Goal: Information Seeking & Learning: Learn about a topic

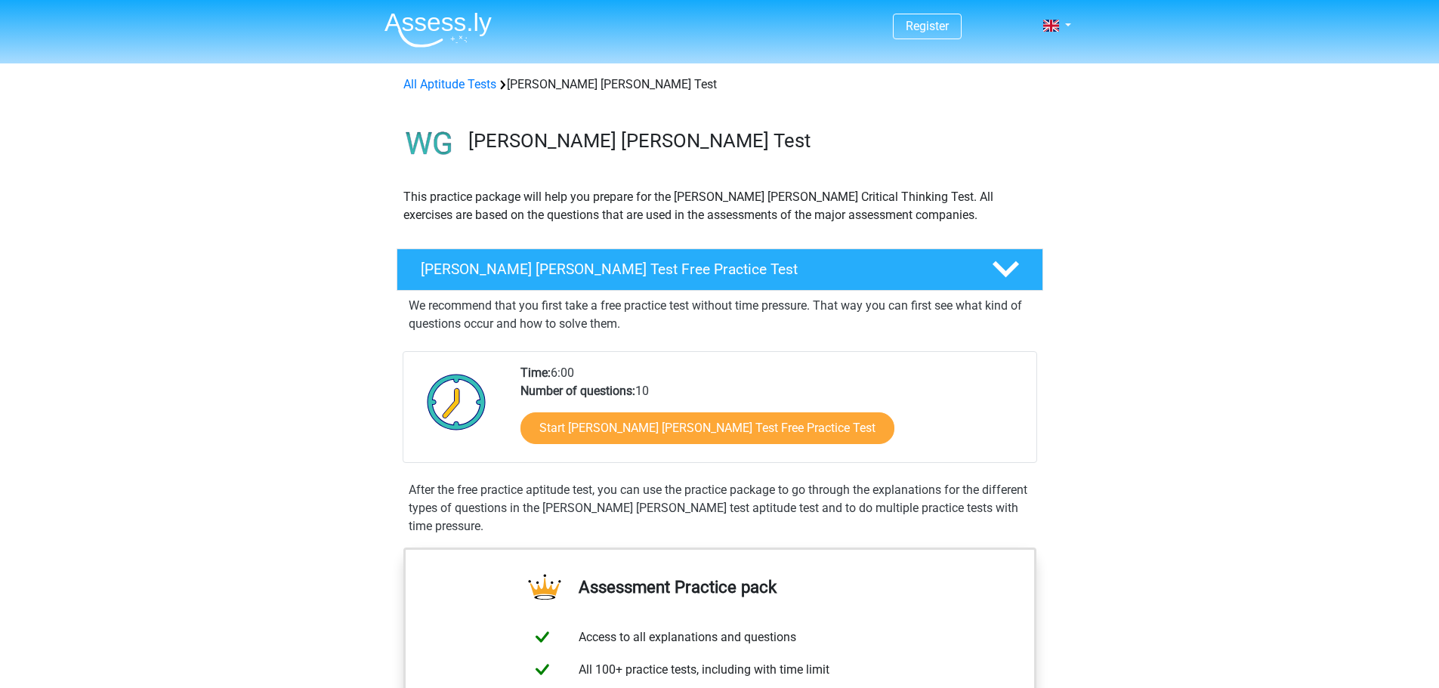
scroll to position [151, 0]
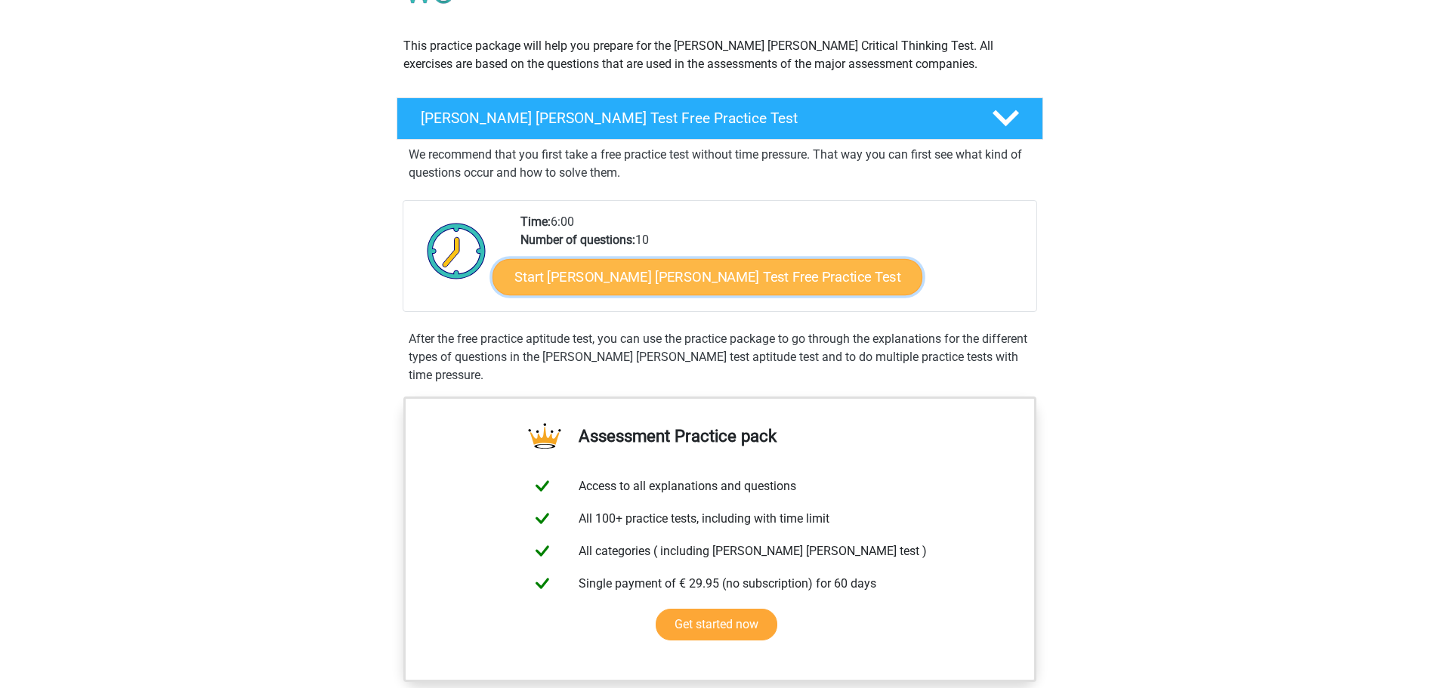
click at [606, 283] on link "Start [PERSON_NAME] [PERSON_NAME] Test Free Practice Test" at bounding box center [708, 277] width 430 height 36
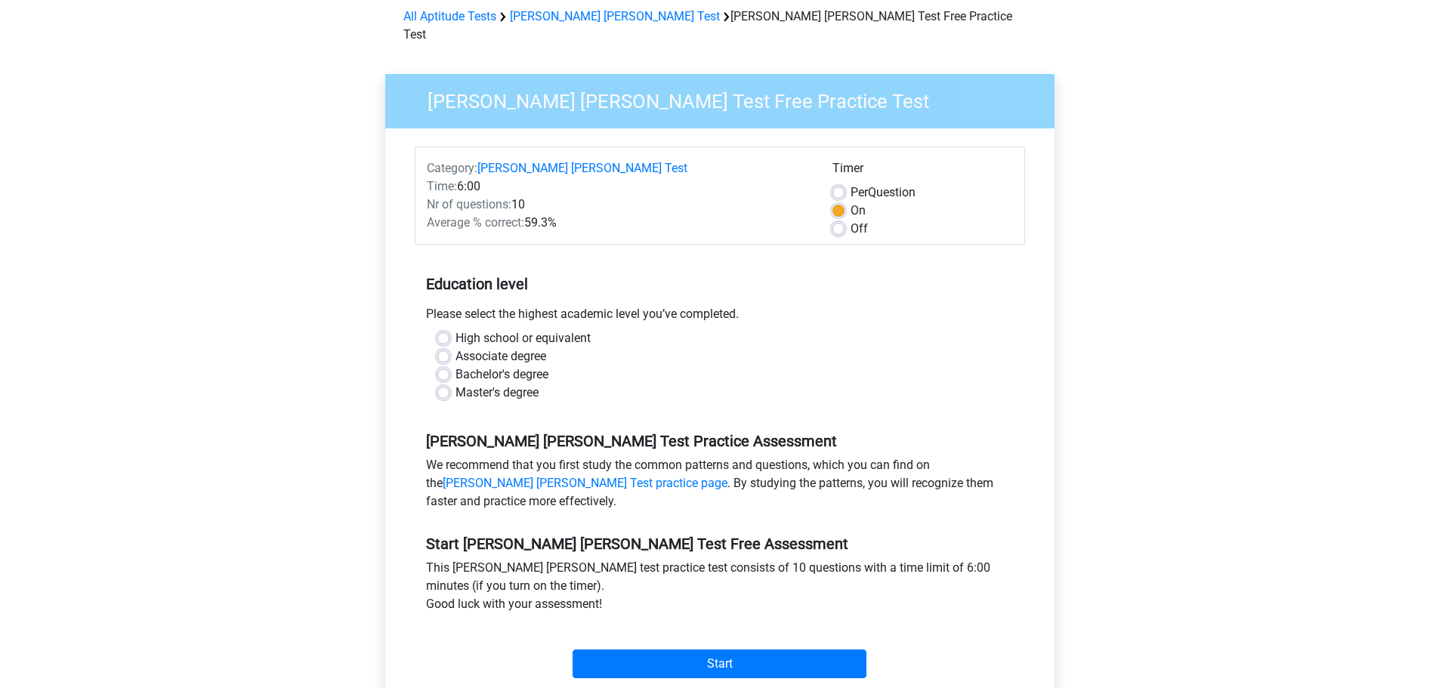
scroll to position [151, 0]
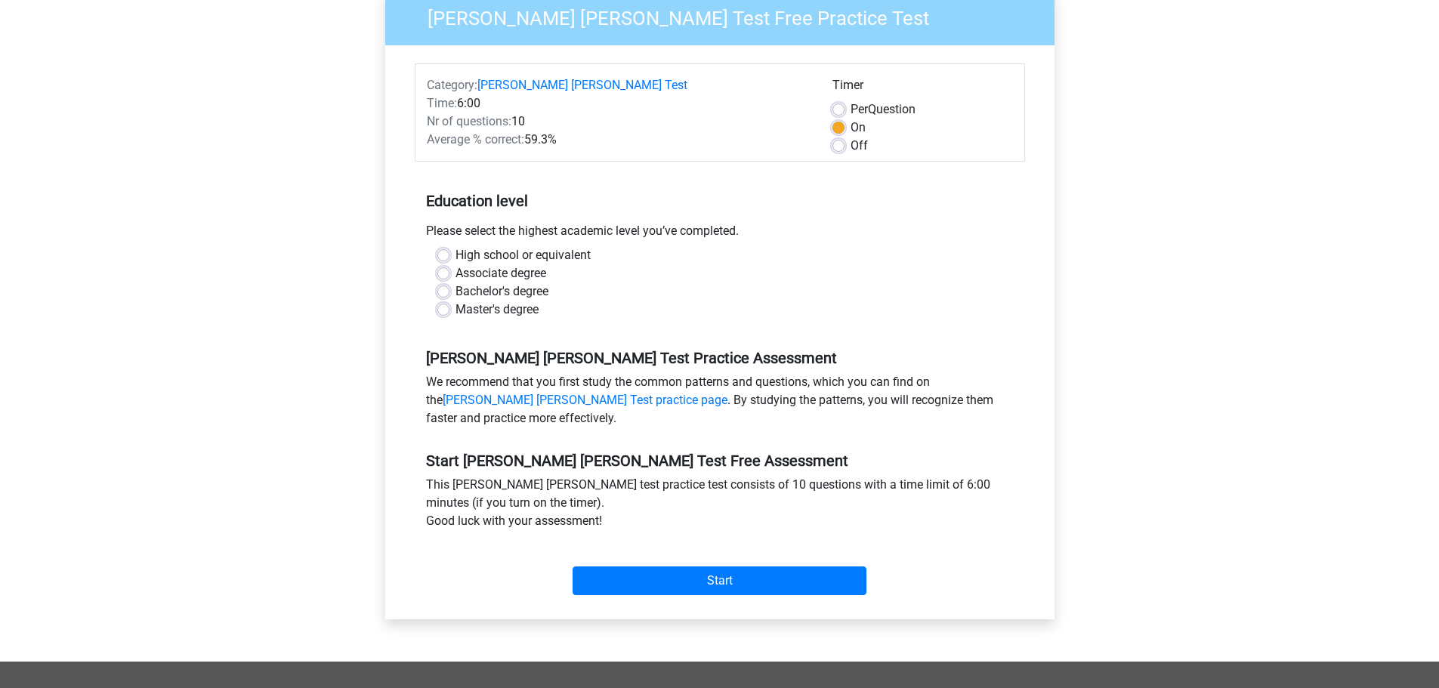
click at [456, 246] on label "High school or equivalent" at bounding box center [523, 255] width 135 height 18
click at [446, 246] on input "High school or equivalent" at bounding box center [443, 253] width 12 height 15
radio input "true"
click at [706, 567] on input "Start" at bounding box center [720, 581] width 294 height 29
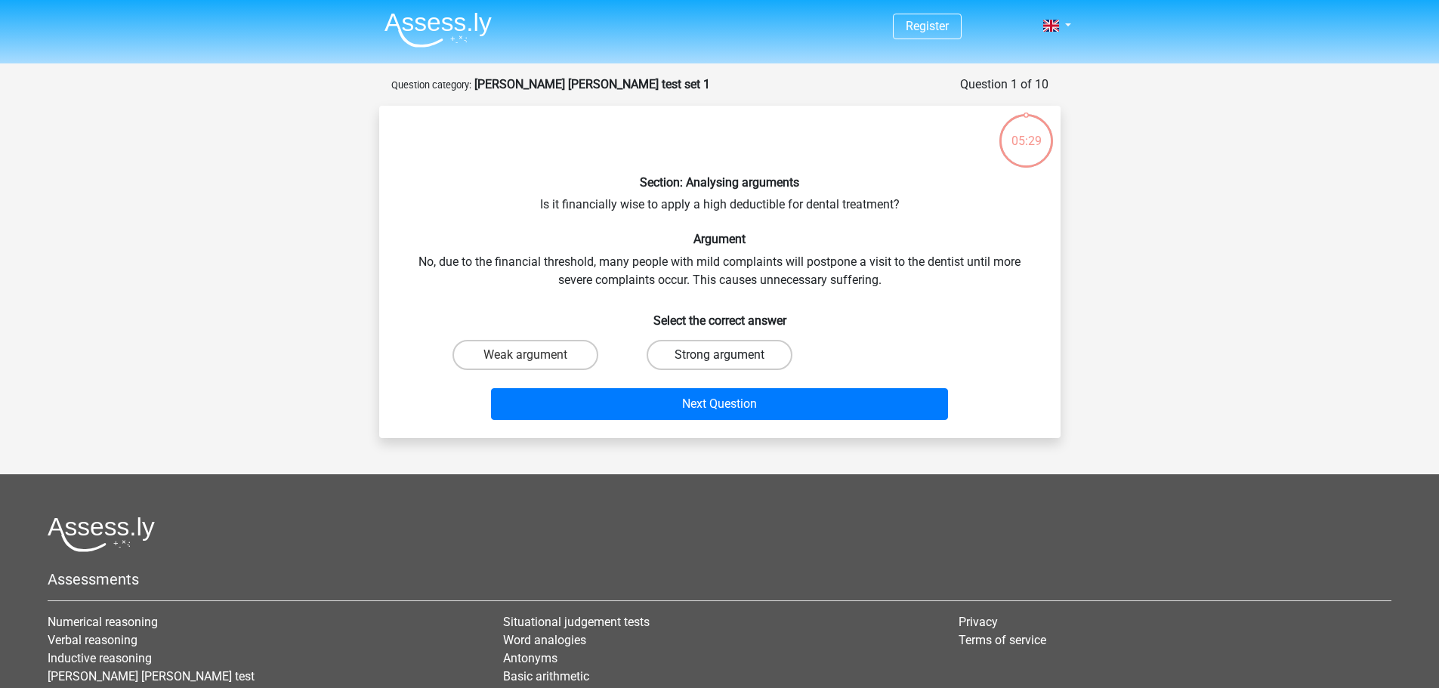
click at [693, 351] on label "Strong argument" at bounding box center [720, 355] width 146 height 30
click at [719, 355] on input "Strong argument" at bounding box center [724, 360] width 10 height 10
radio input "true"
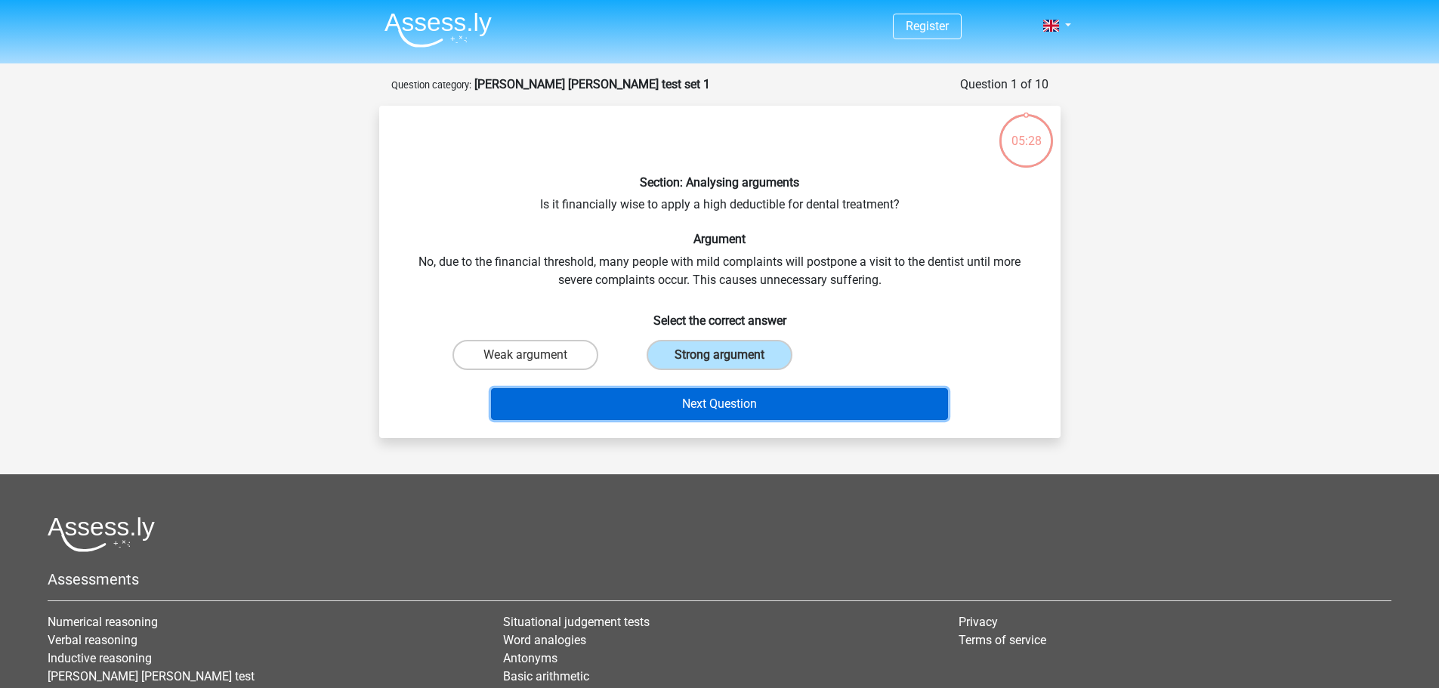
click at [724, 396] on button "Next Question" at bounding box center [719, 404] width 457 height 32
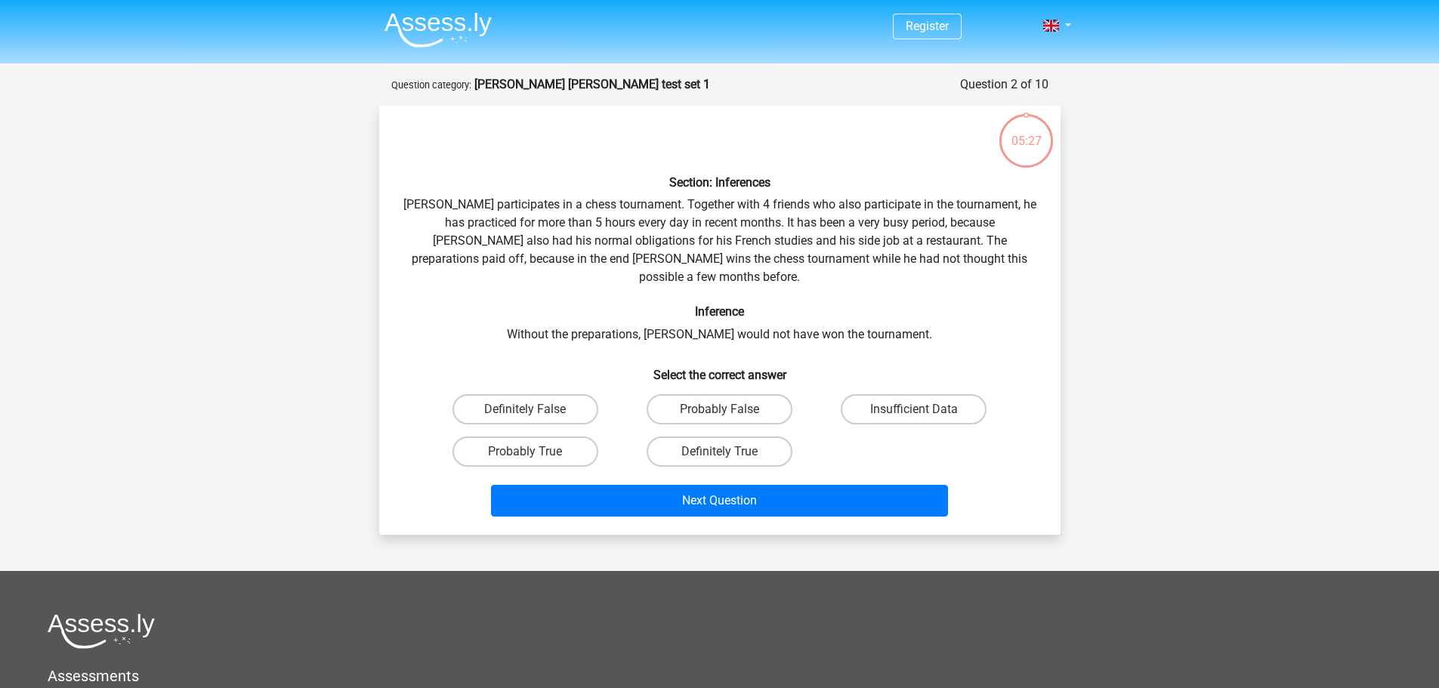
scroll to position [76, 0]
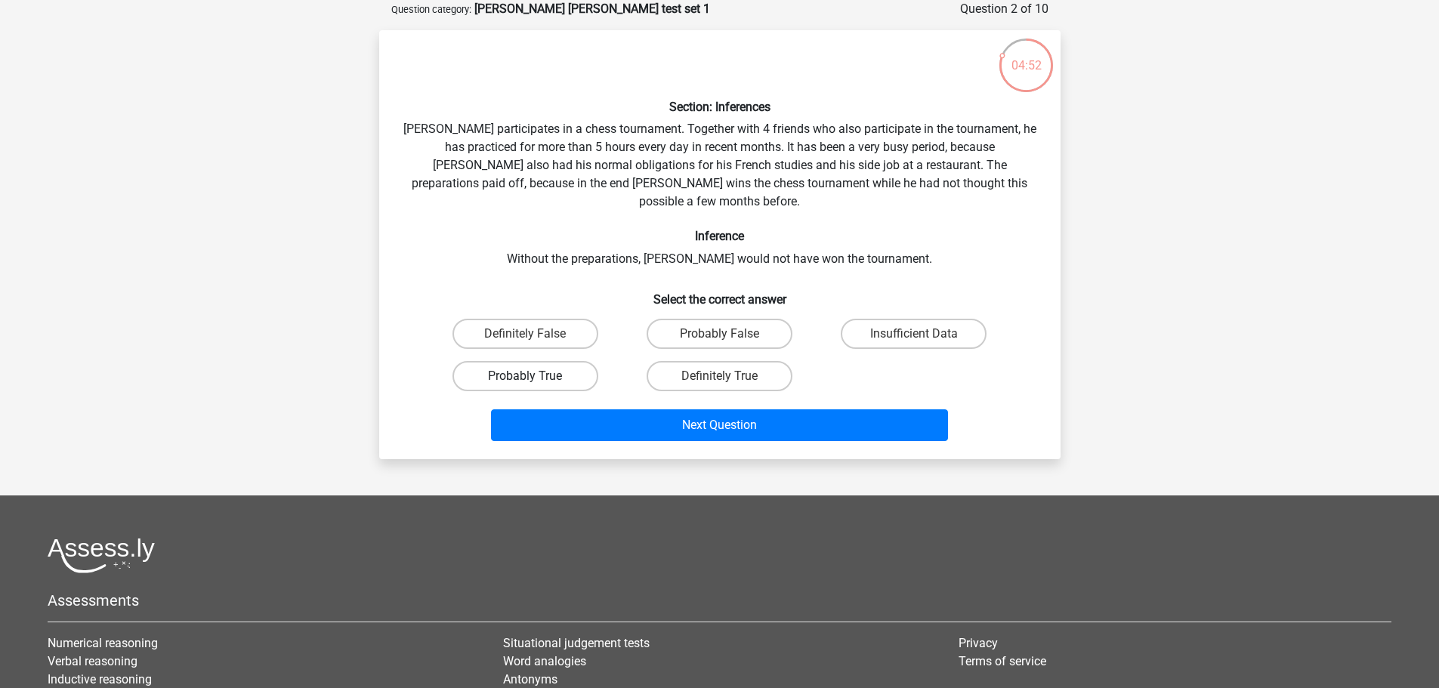
click at [555, 366] on label "Probably True" at bounding box center [526, 376] width 146 height 30
click at [535, 376] on input "Probably True" at bounding box center [530, 381] width 10 height 10
radio input "true"
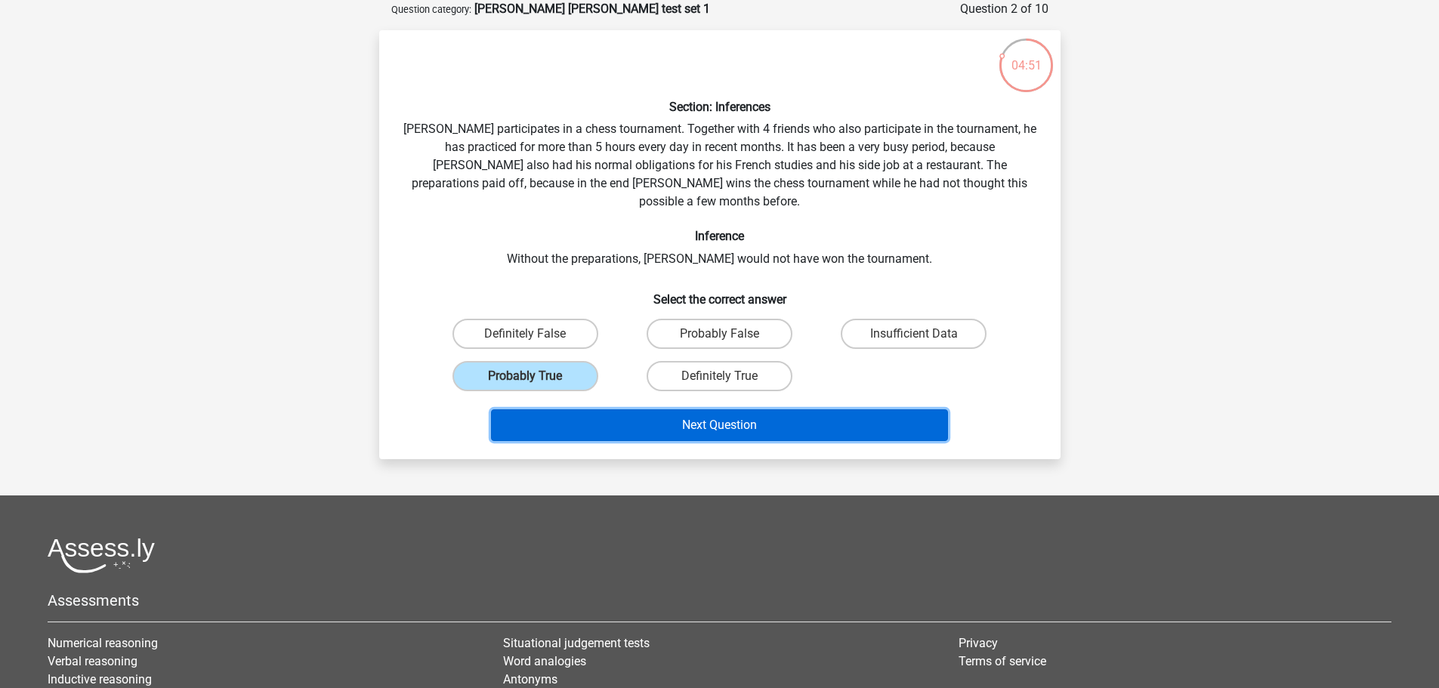
click at [682, 411] on button "Next Question" at bounding box center [719, 425] width 457 height 32
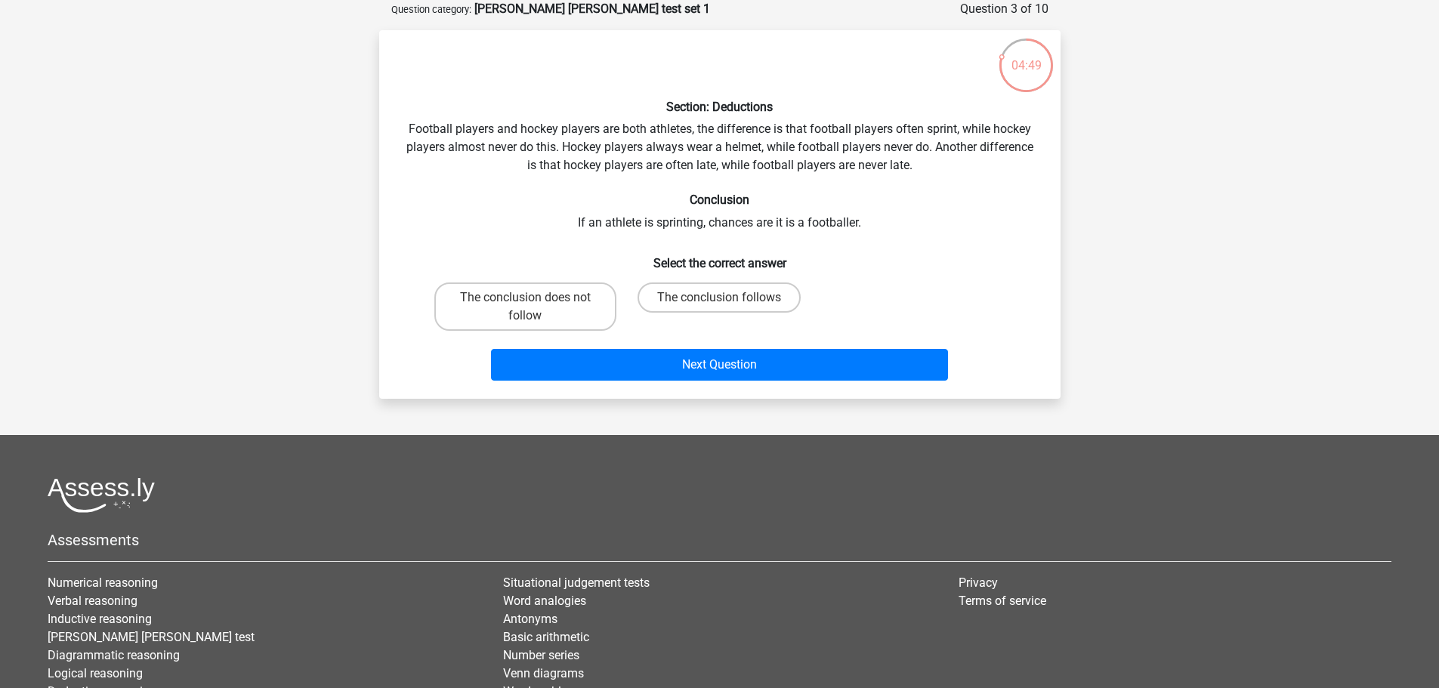
scroll to position [0, 0]
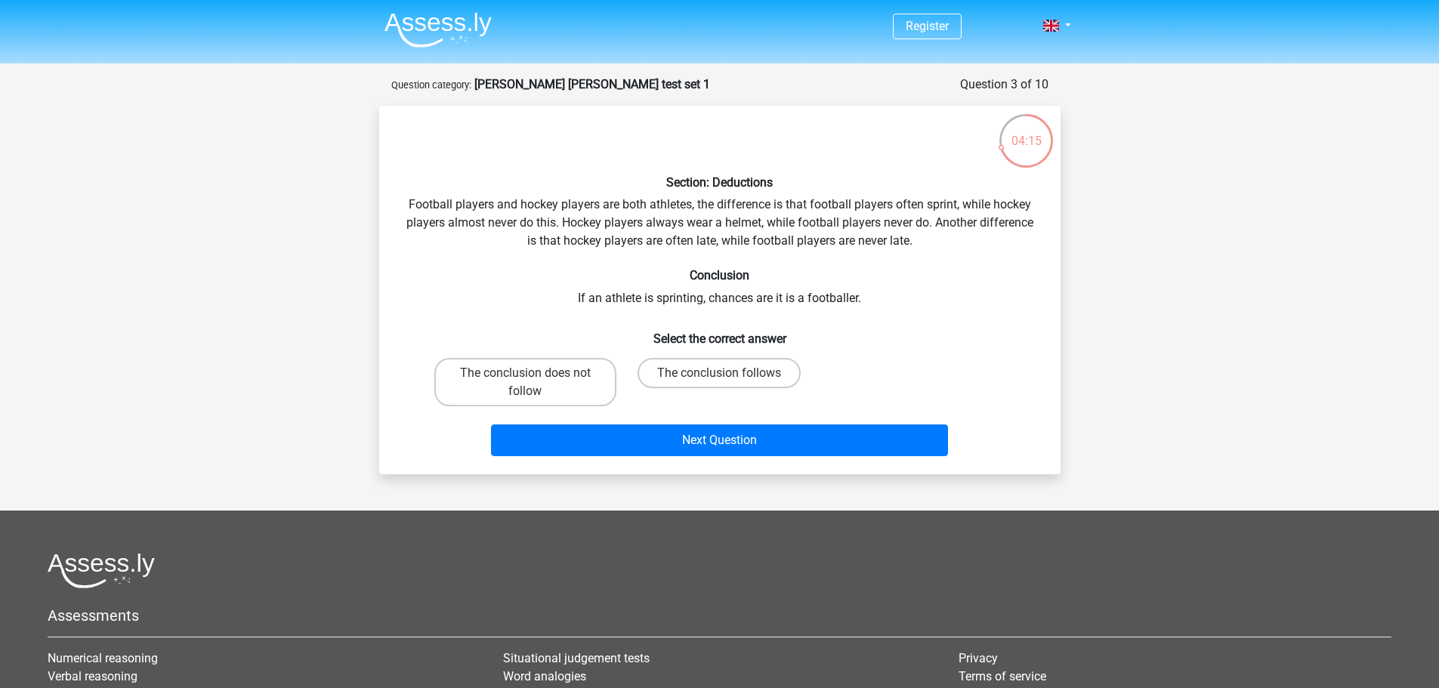
click at [725, 377] on input "The conclusion follows" at bounding box center [724, 378] width 10 height 10
radio input "true"
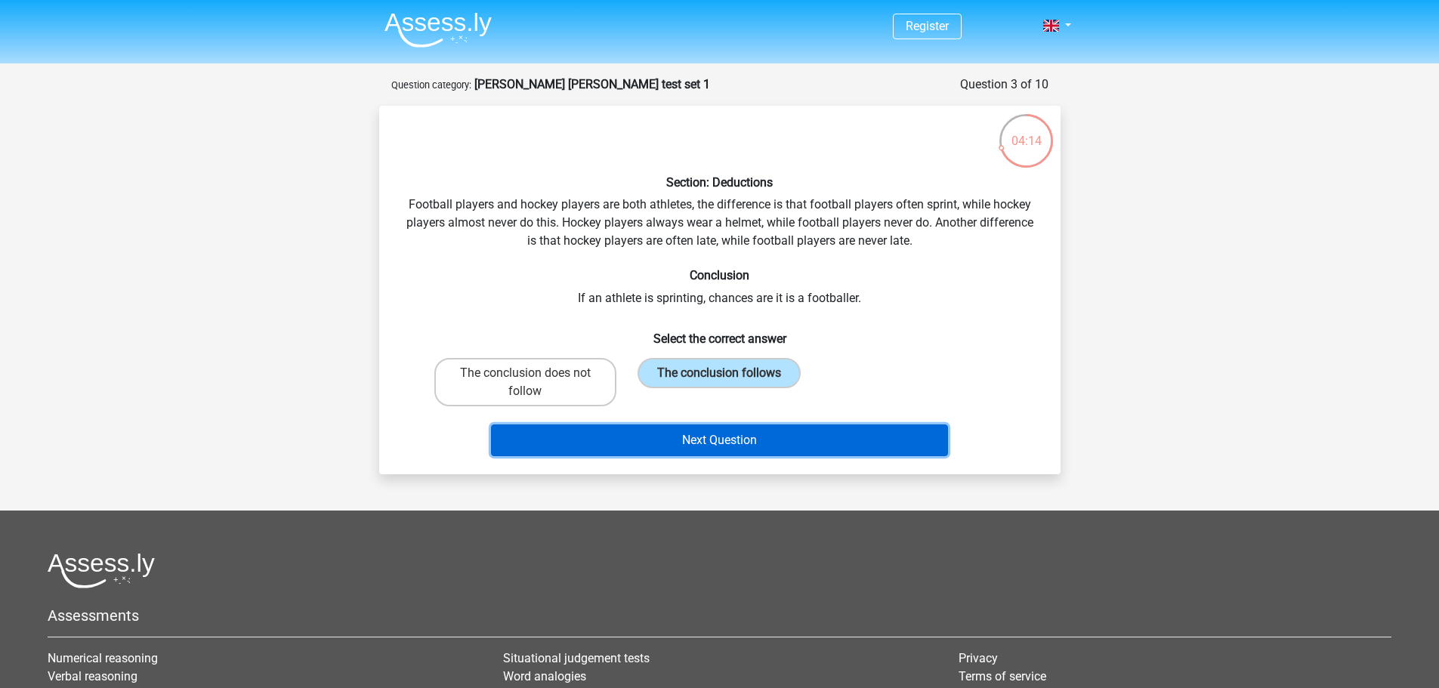
click at [745, 432] on button "Next Question" at bounding box center [719, 441] width 457 height 32
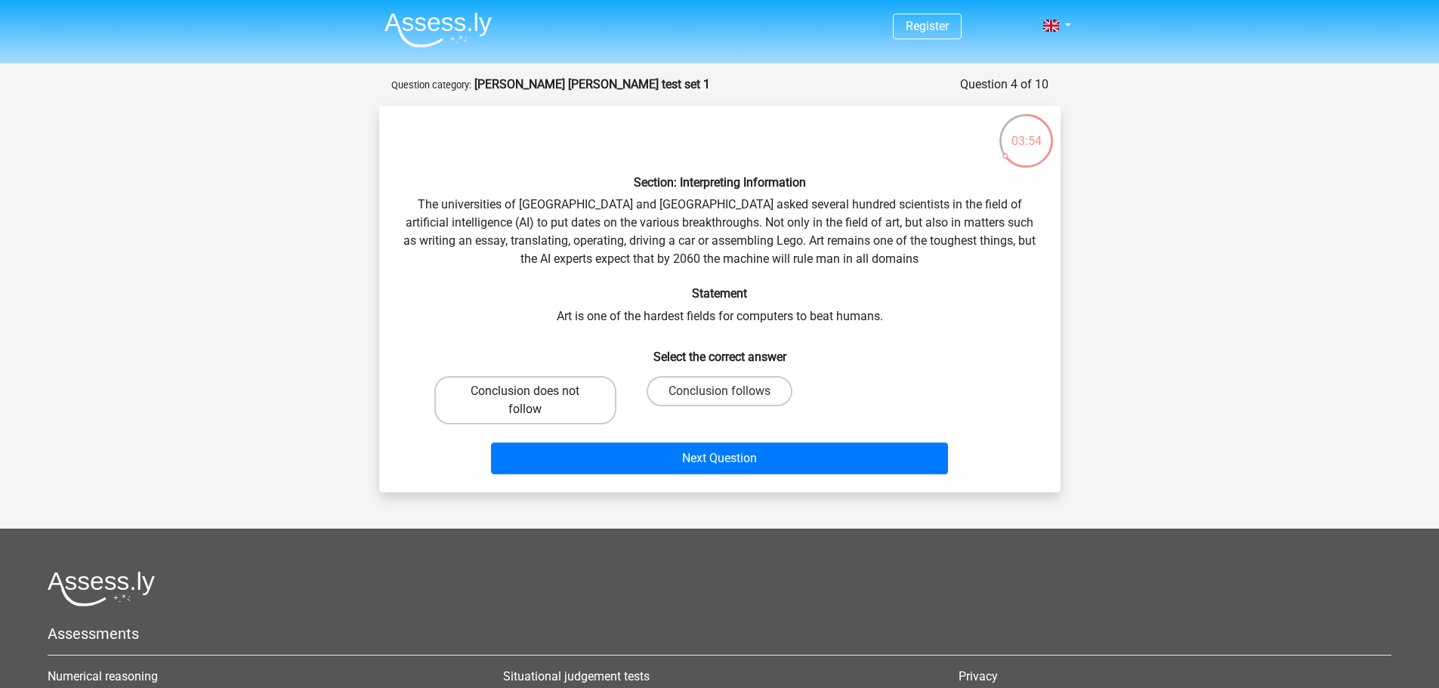
click at [570, 399] on label "Conclusion does not follow" at bounding box center [525, 400] width 182 height 48
click at [535, 399] on input "Conclusion does not follow" at bounding box center [530, 396] width 10 height 10
radio input "true"
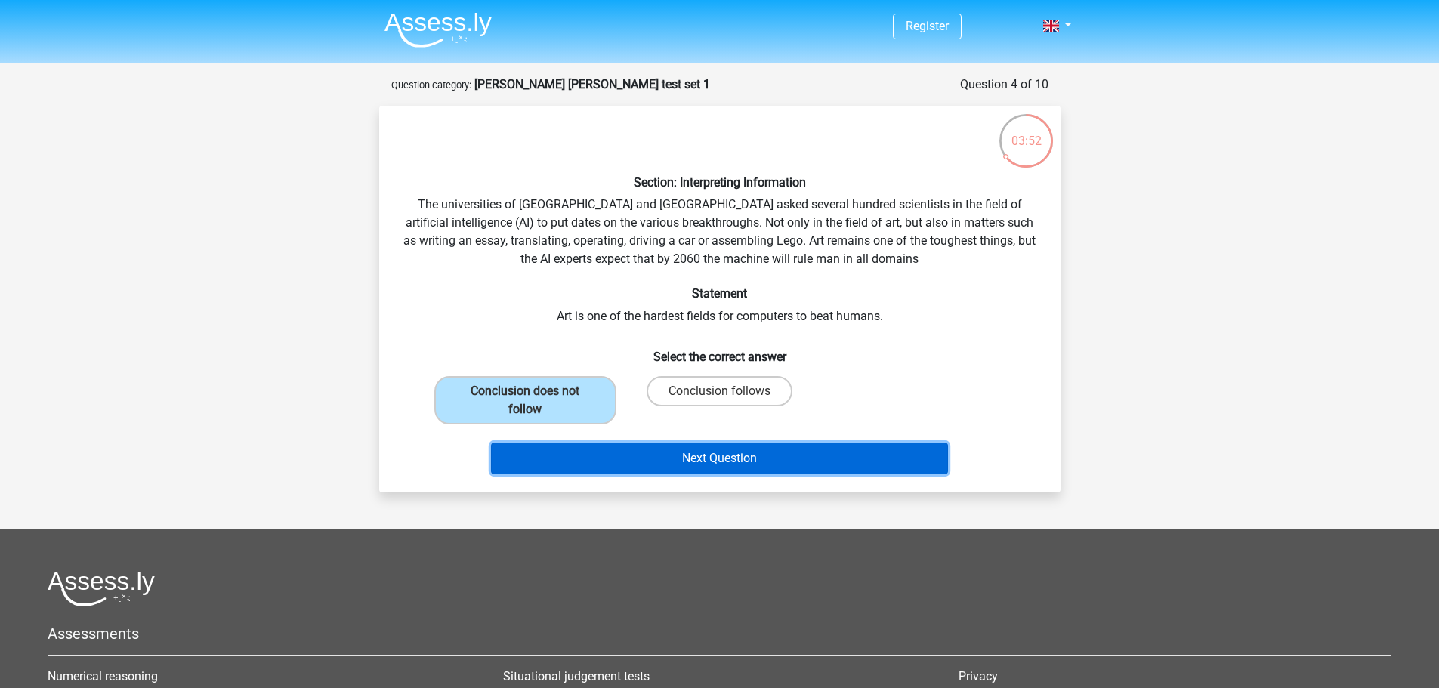
click at [650, 467] on button "Next Question" at bounding box center [719, 459] width 457 height 32
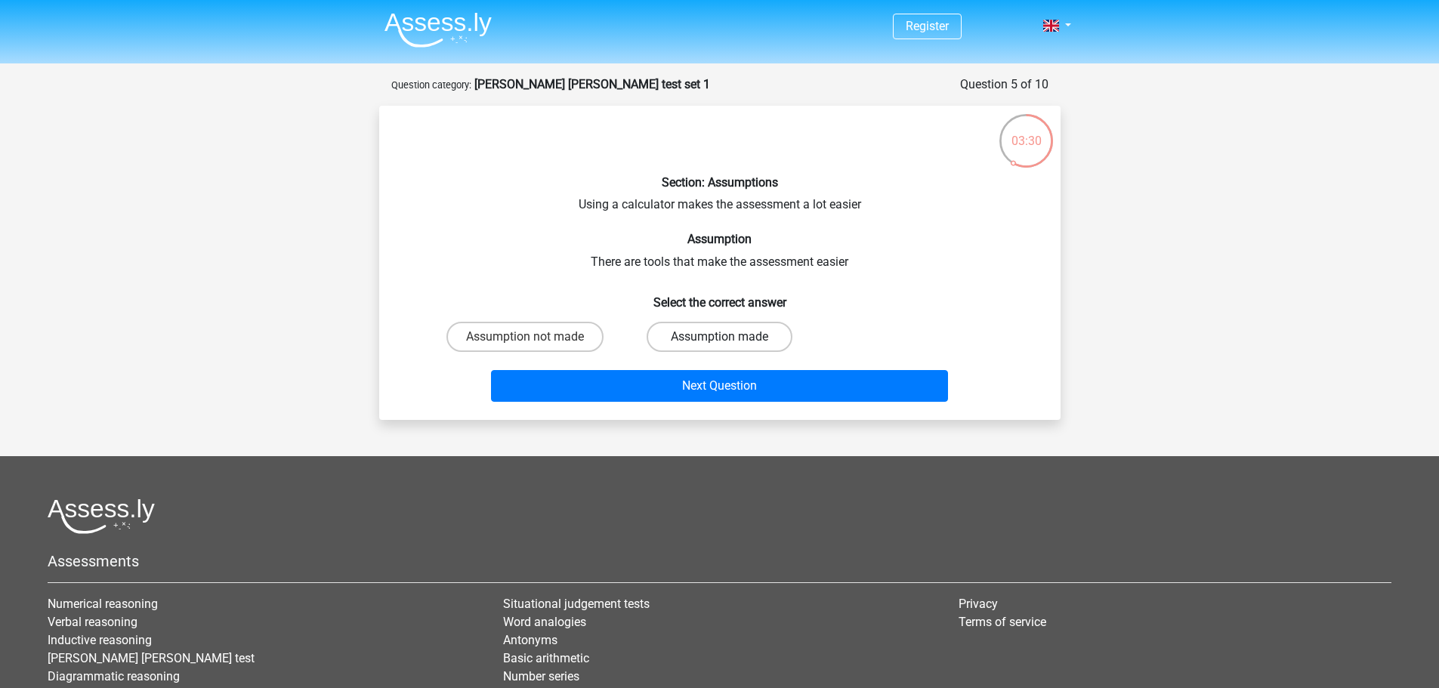
click at [714, 335] on label "Assumption made" at bounding box center [720, 337] width 146 height 30
click at [719, 337] on input "Assumption made" at bounding box center [724, 342] width 10 height 10
radio input "true"
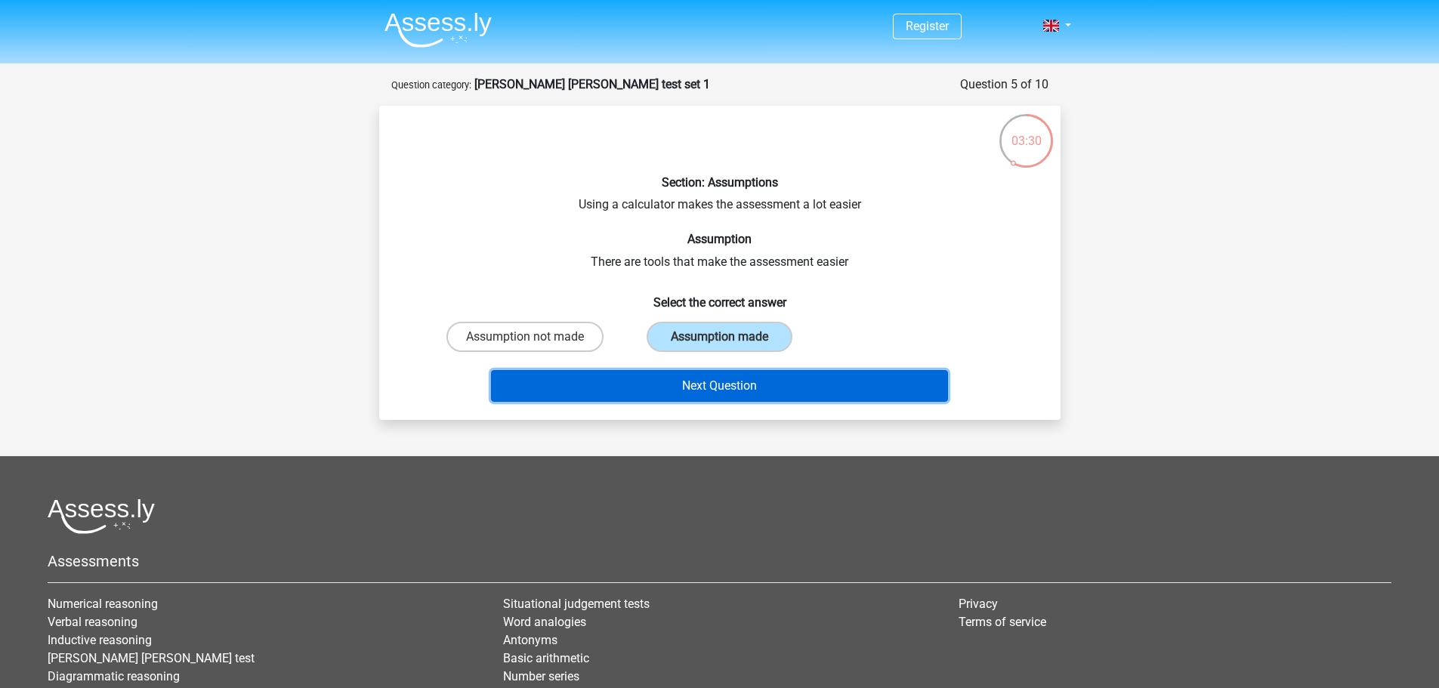
click at [731, 374] on button "Next Question" at bounding box center [719, 386] width 457 height 32
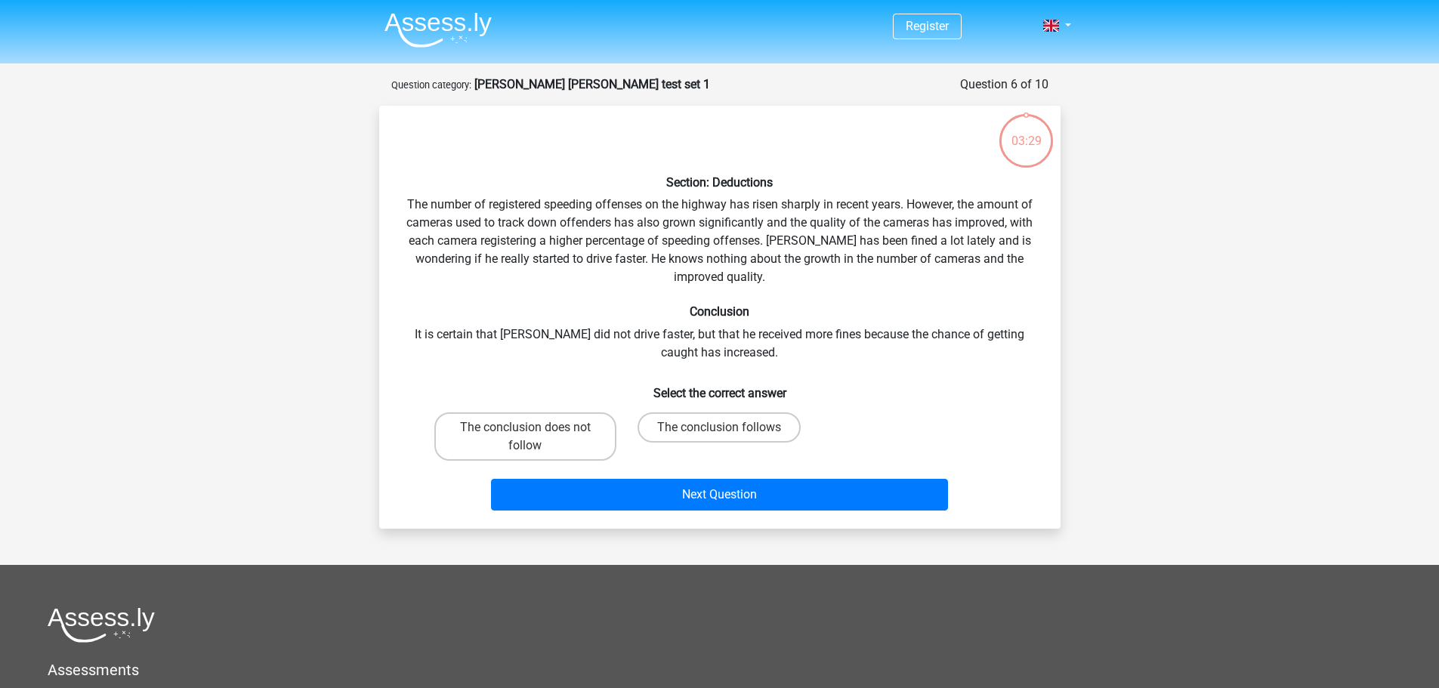
scroll to position [76, 0]
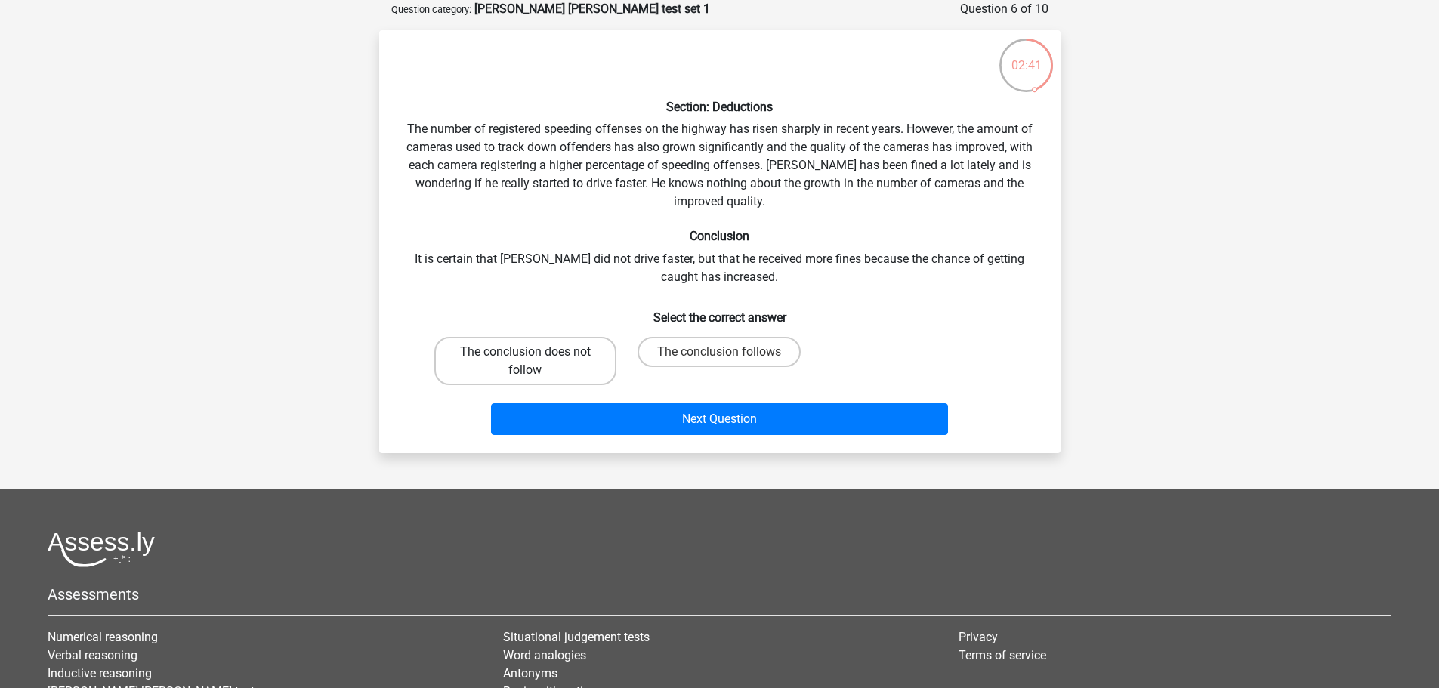
click at [560, 349] on label "The conclusion does not follow" at bounding box center [525, 361] width 182 height 48
click at [535, 352] on input "The conclusion does not follow" at bounding box center [530, 357] width 10 height 10
radio input "true"
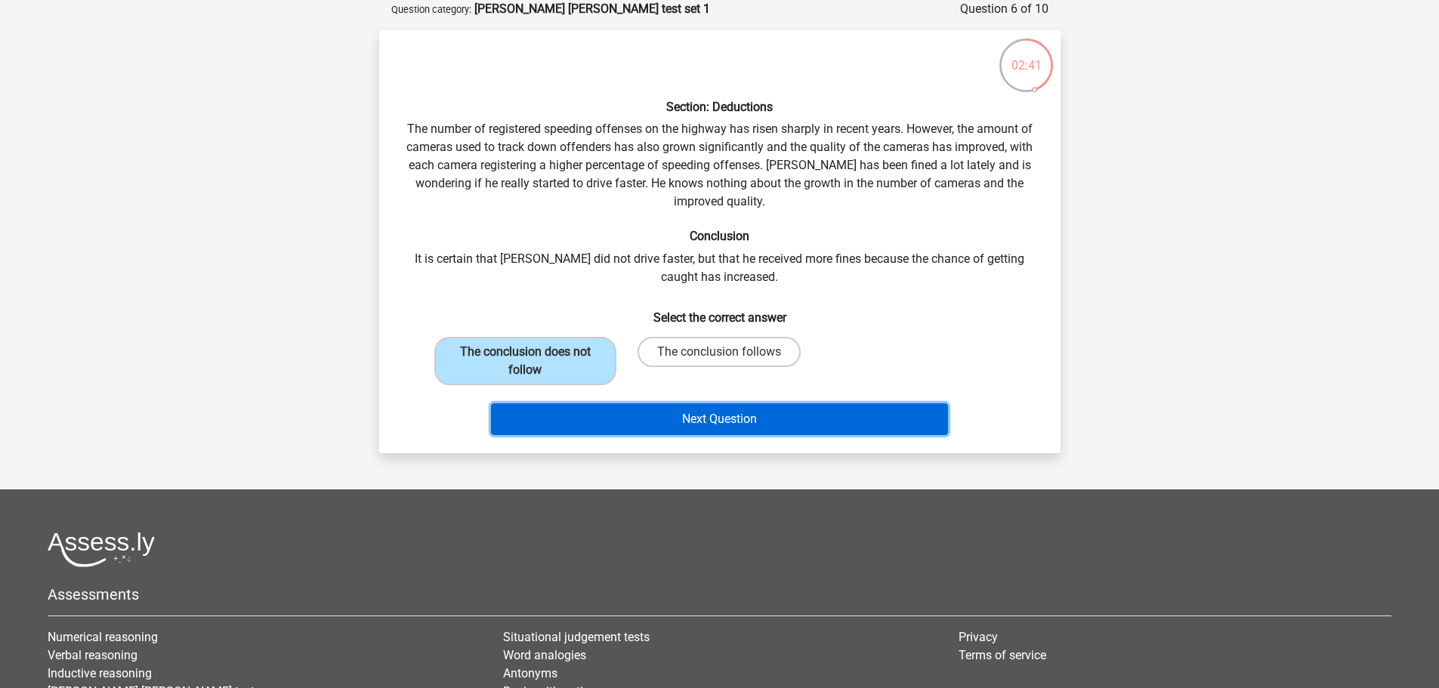
click at [669, 412] on button "Next Question" at bounding box center [719, 419] width 457 height 32
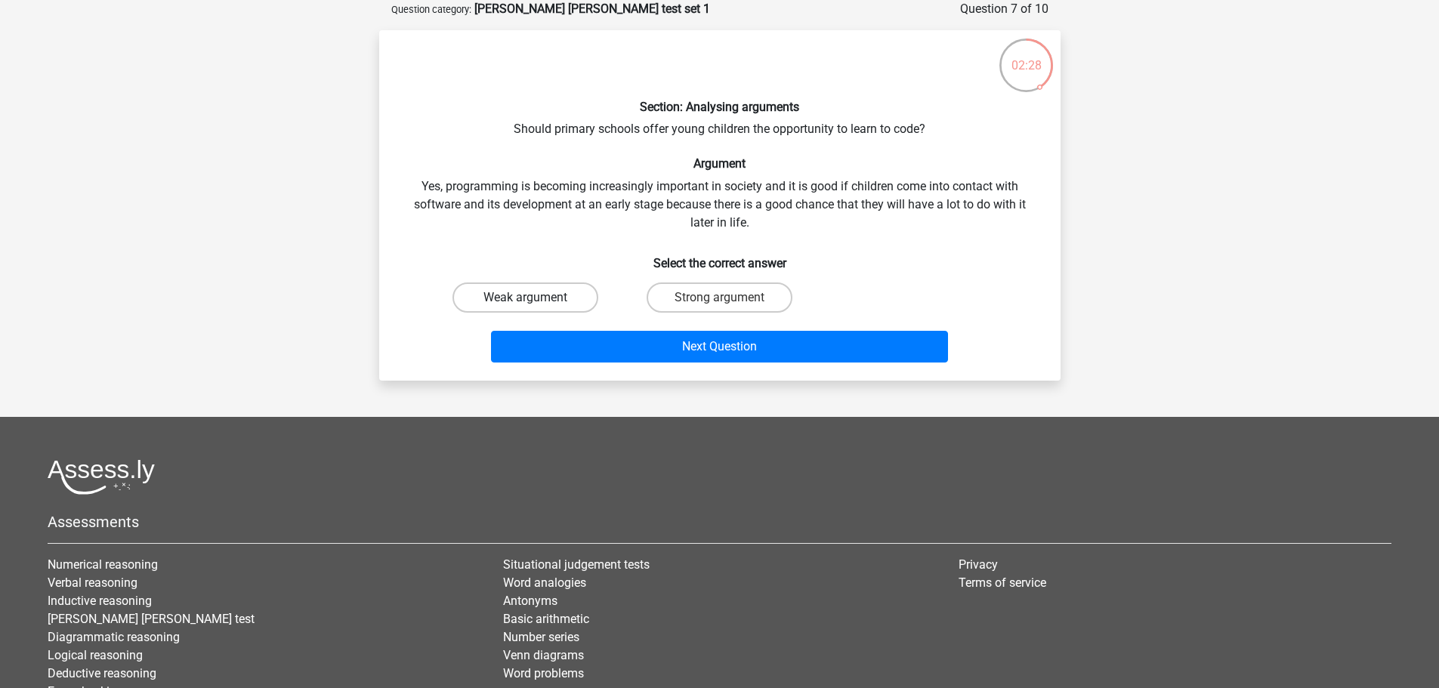
click at [536, 304] on label "Weak argument" at bounding box center [526, 298] width 146 height 30
click at [535, 304] on input "Weak argument" at bounding box center [530, 303] width 10 height 10
radio input "true"
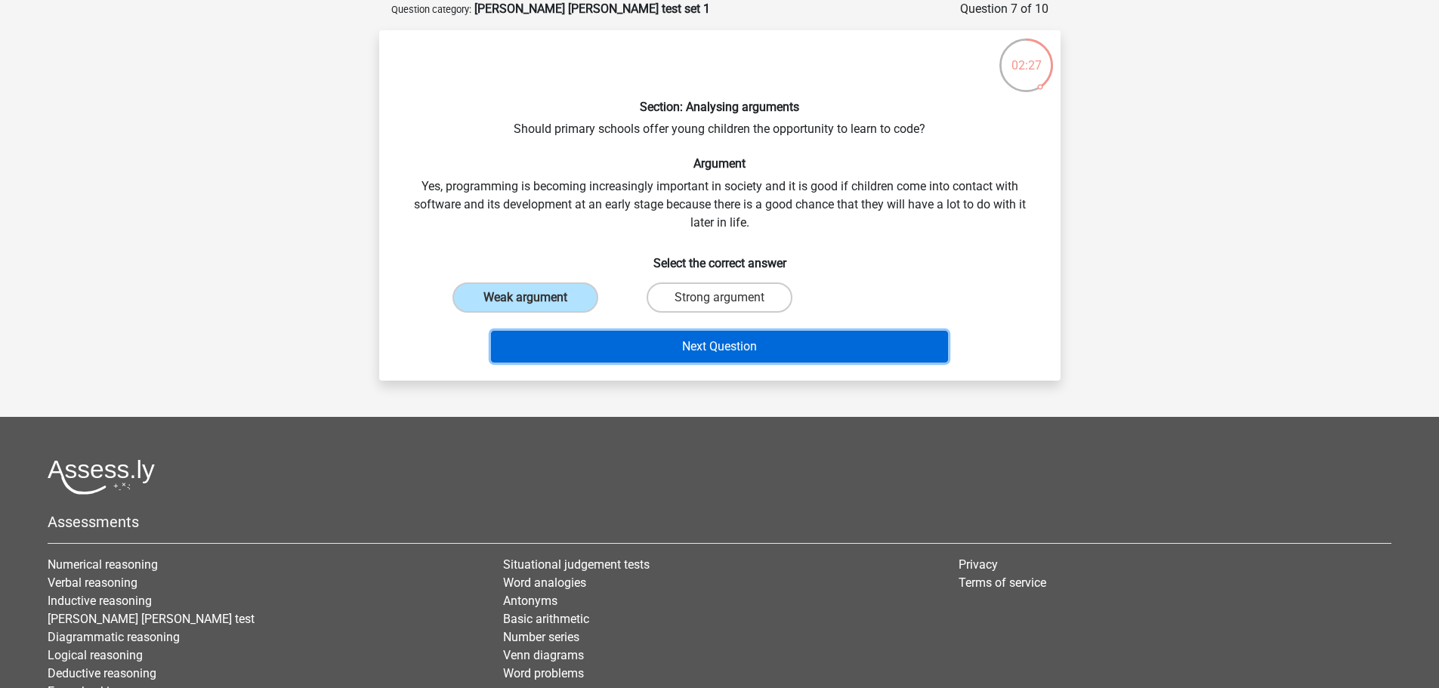
click at [646, 338] on button "Next Question" at bounding box center [719, 347] width 457 height 32
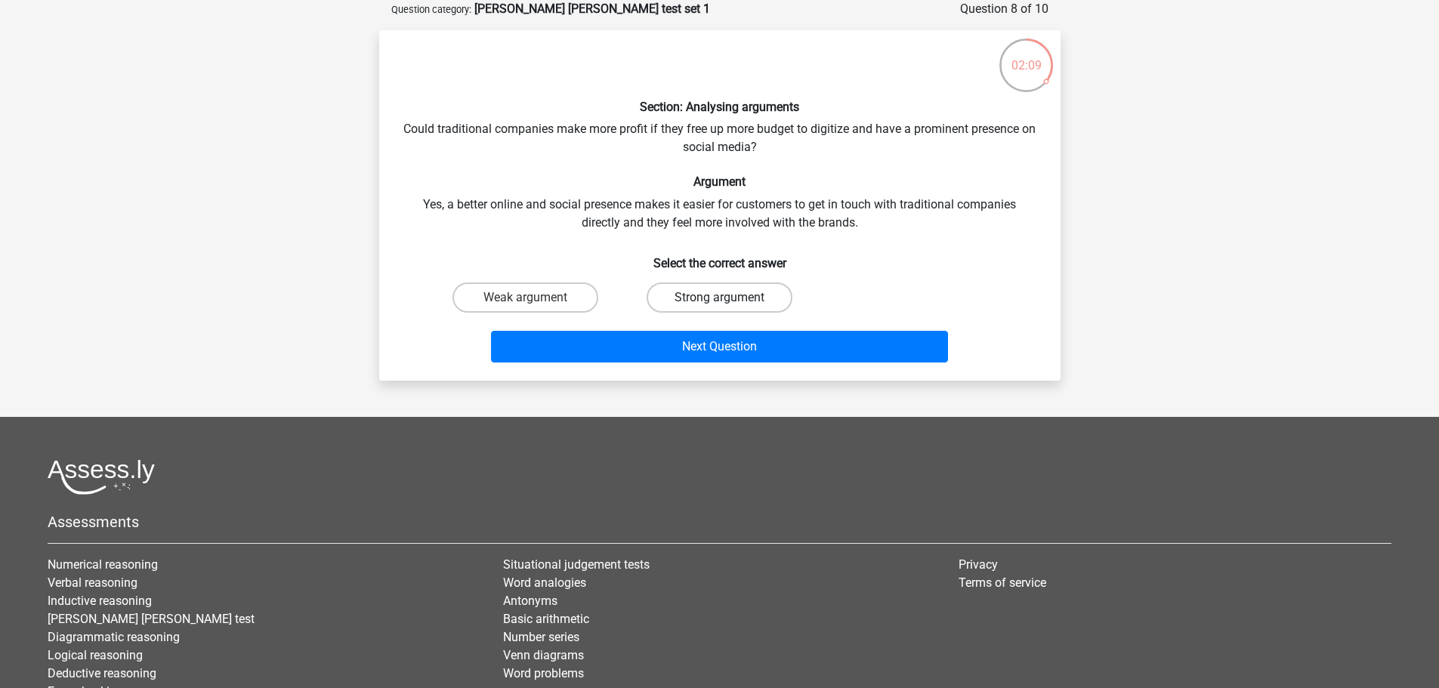
click at [704, 292] on label "Strong argument" at bounding box center [720, 298] width 146 height 30
click at [719, 298] on input "Strong argument" at bounding box center [724, 303] width 10 height 10
radio input "true"
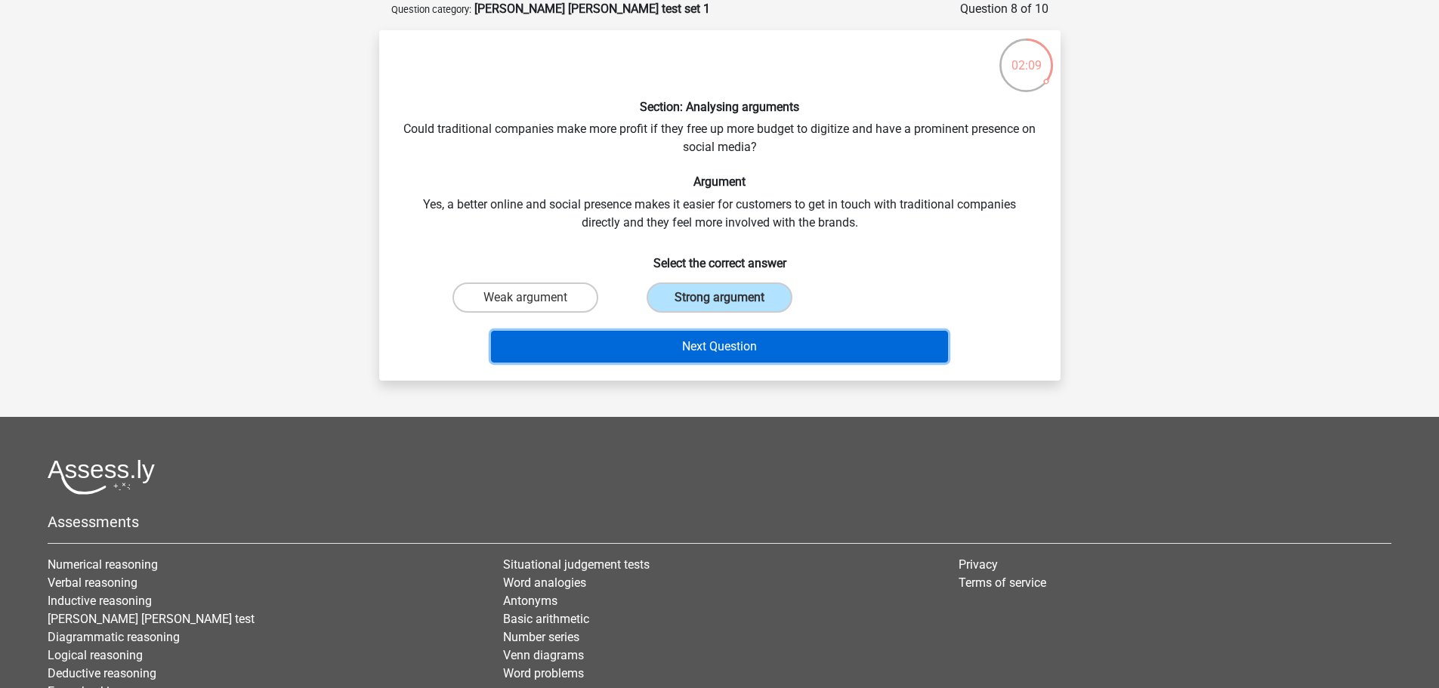
click at [744, 359] on button "Next Question" at bounding box center [719, 347] width 457 height 32
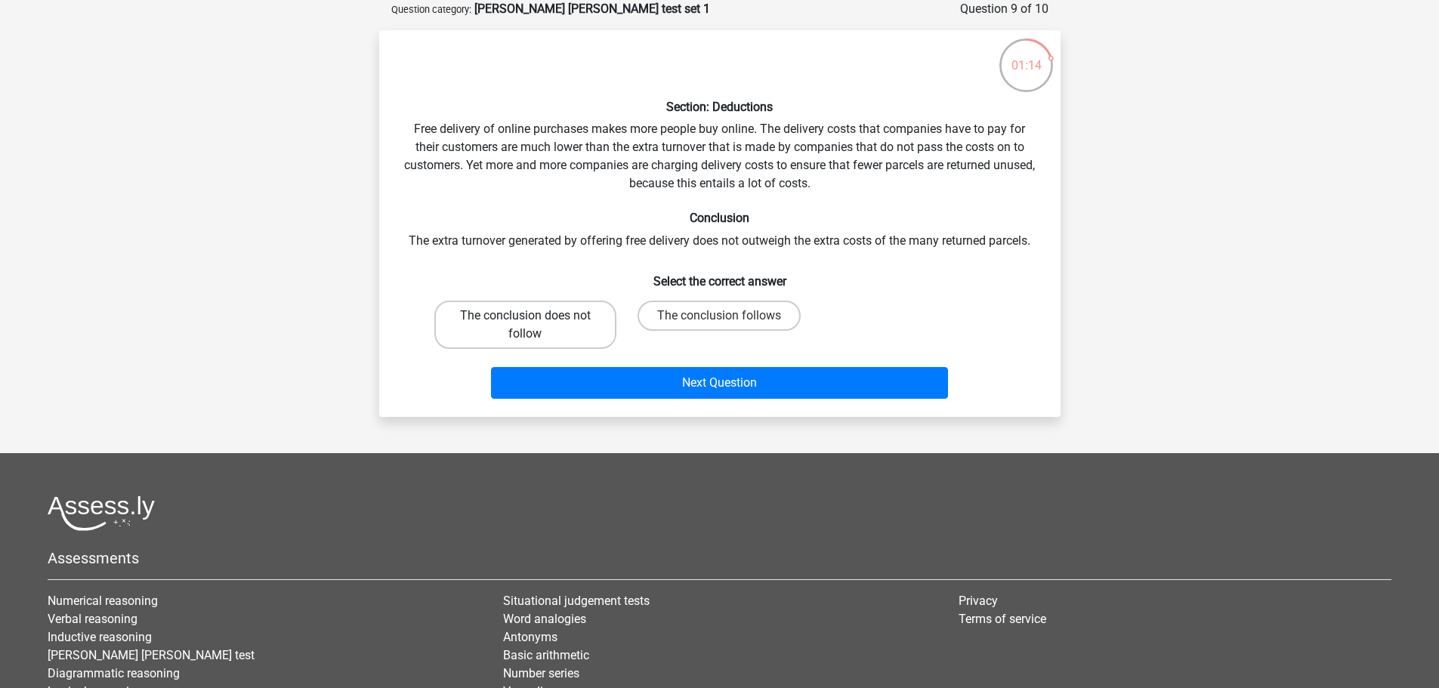
click at [590, 307] on label "The conclusion does not follow" at bounding box center [525, 325] width 182 height 48
click at [535, 316] on input "The conclusion does not follow" at bounding box center [530, 321] width 10 height 10
radio input "true"
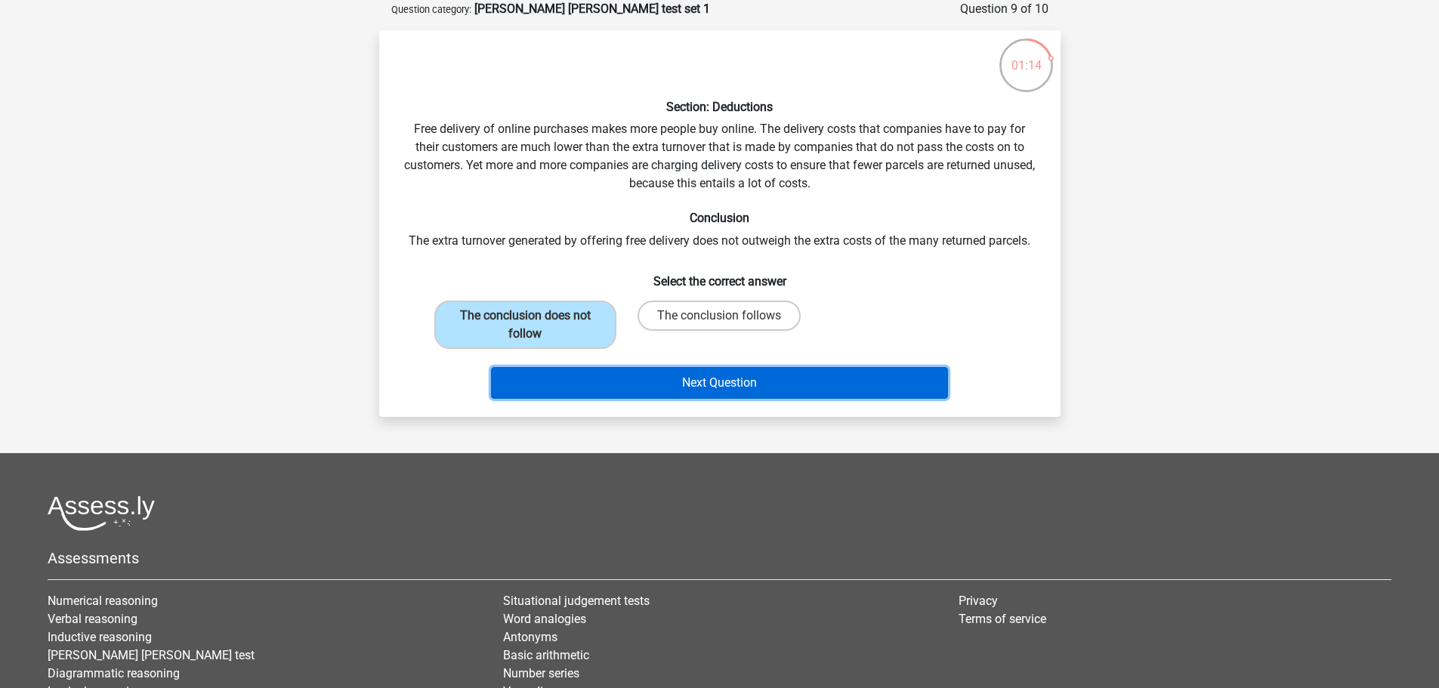
click at [665, 382] on button "Next Question" at bounding box center [719, 383] width 457 height 32
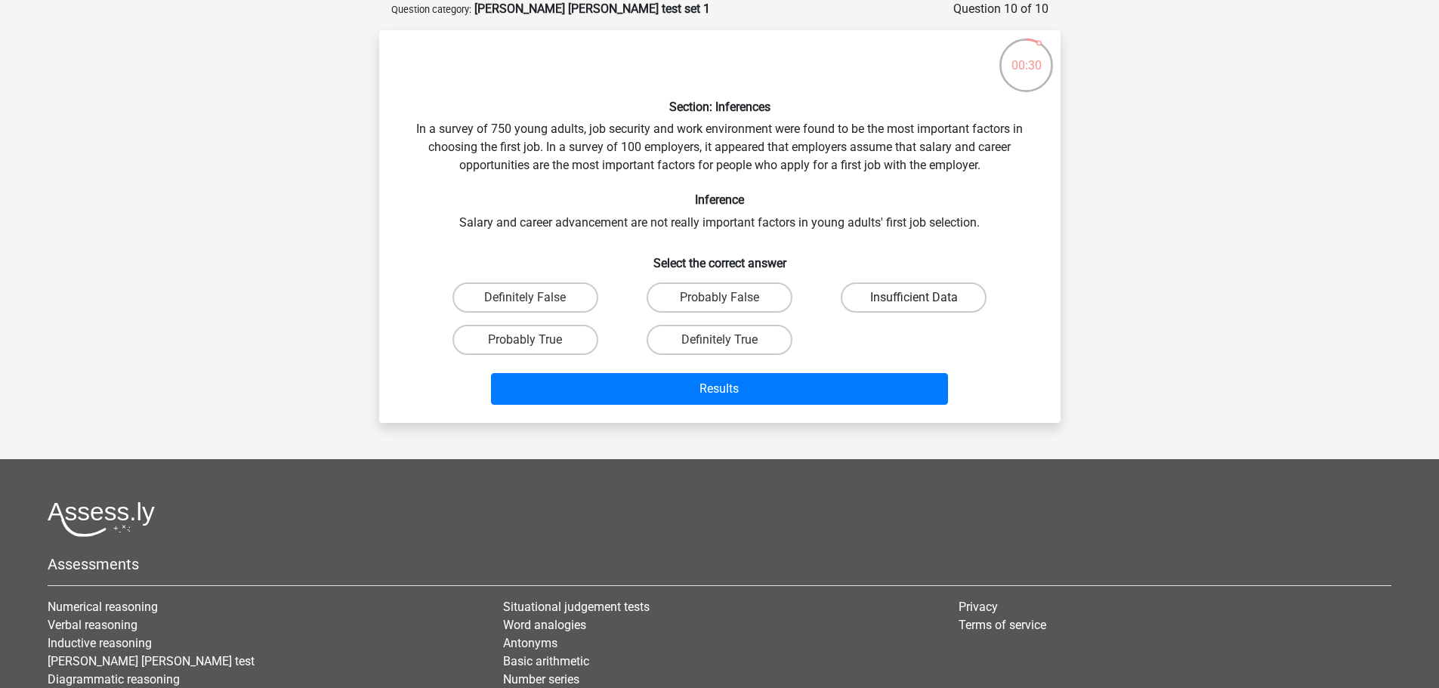
click at [932, 292] on label "Insufficient Data" at bounding box center [914, 298] width 146 height 30
click at [924, 298] on input "Insufficient Data" at bounding box center [919, 303] width 10 height 10
radio input "true"
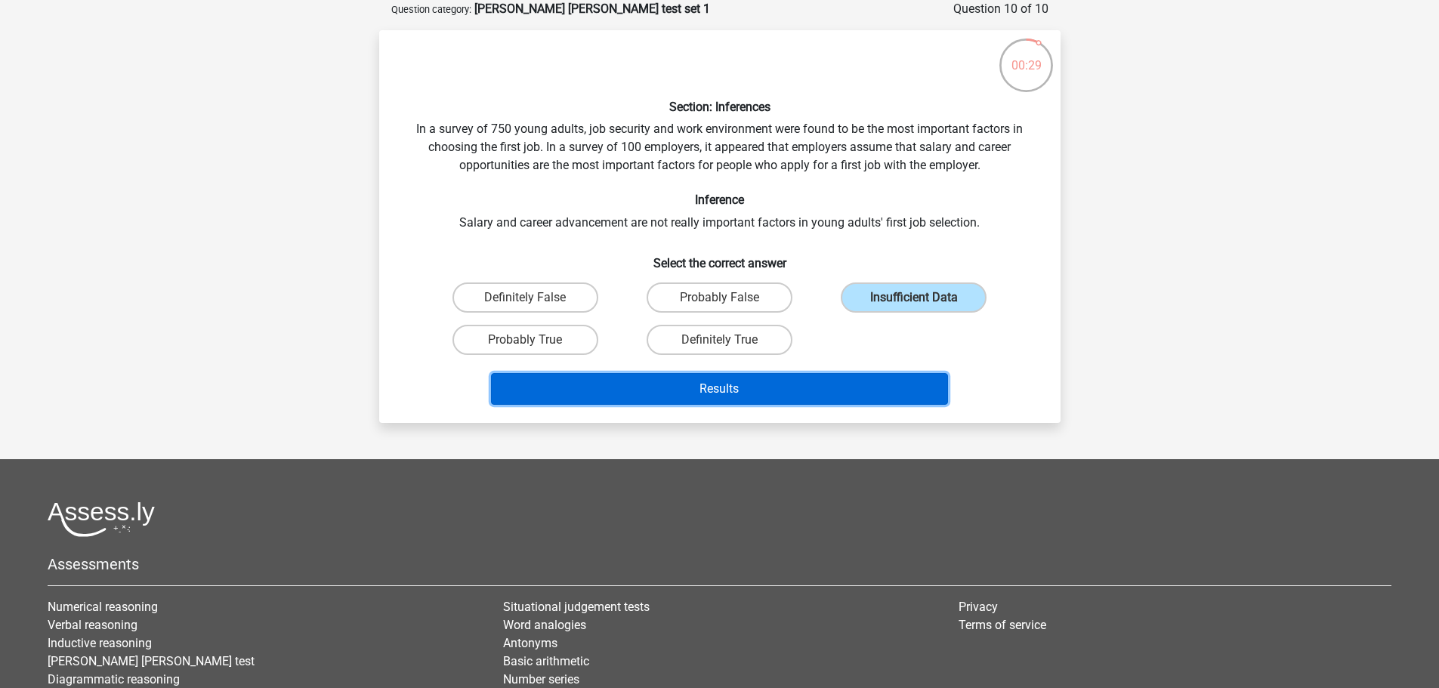
click at [845, 399] on button "Results" at bounding box center [719, 389] width 457 height 32
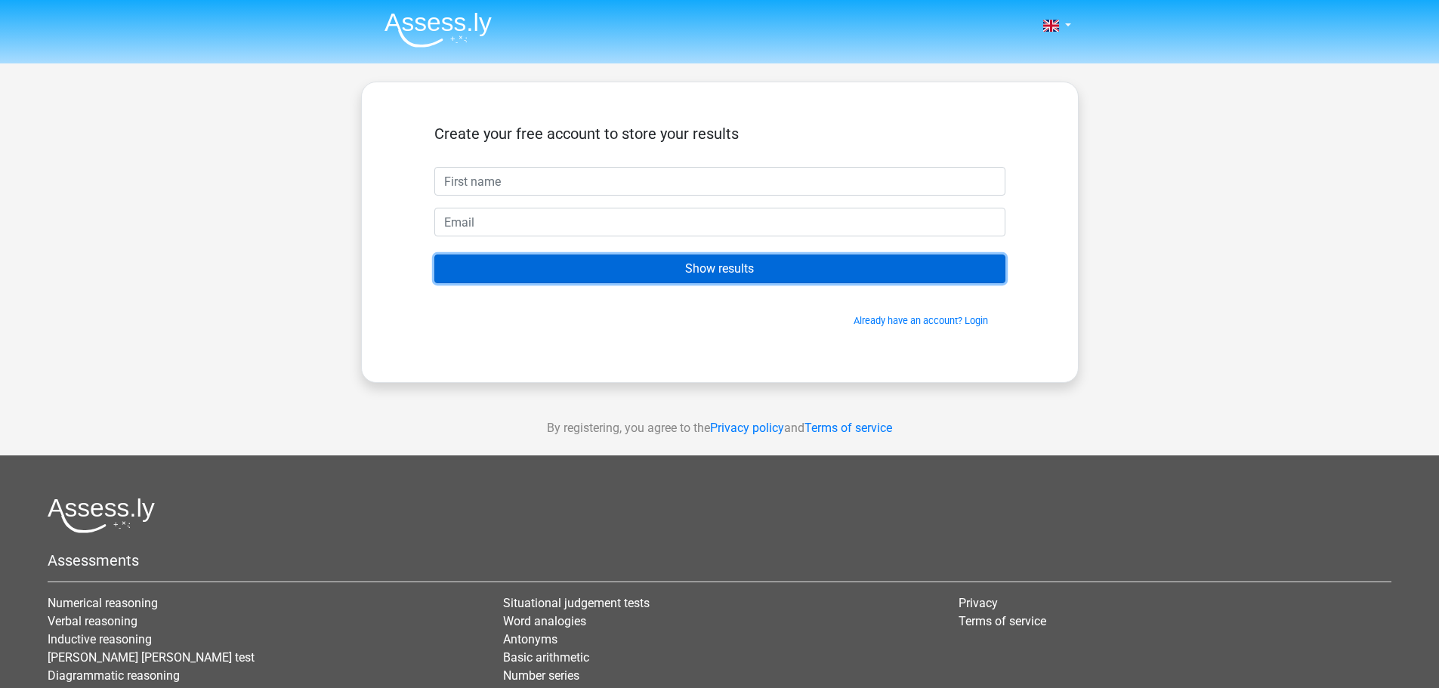
click at [737, 262] on input "Show results" at bounding box center [719, 269] width 571 height 29
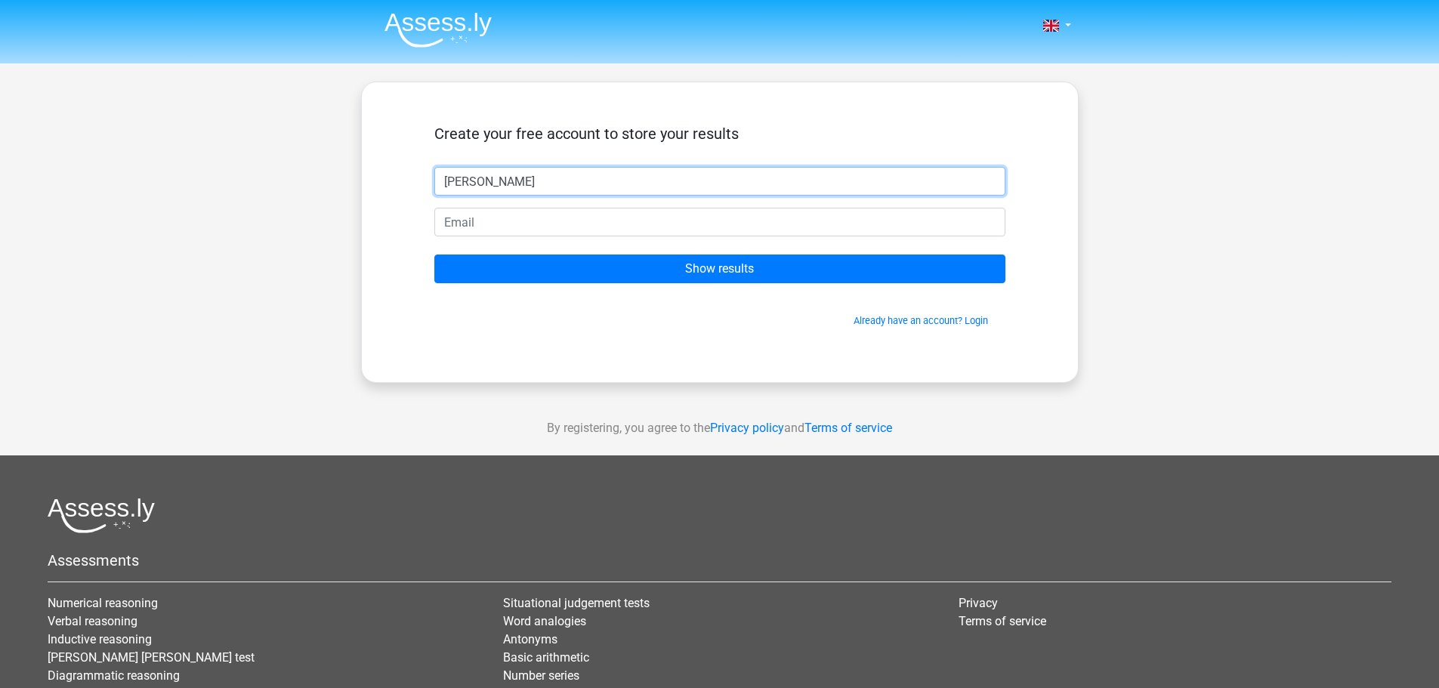
type input "John"
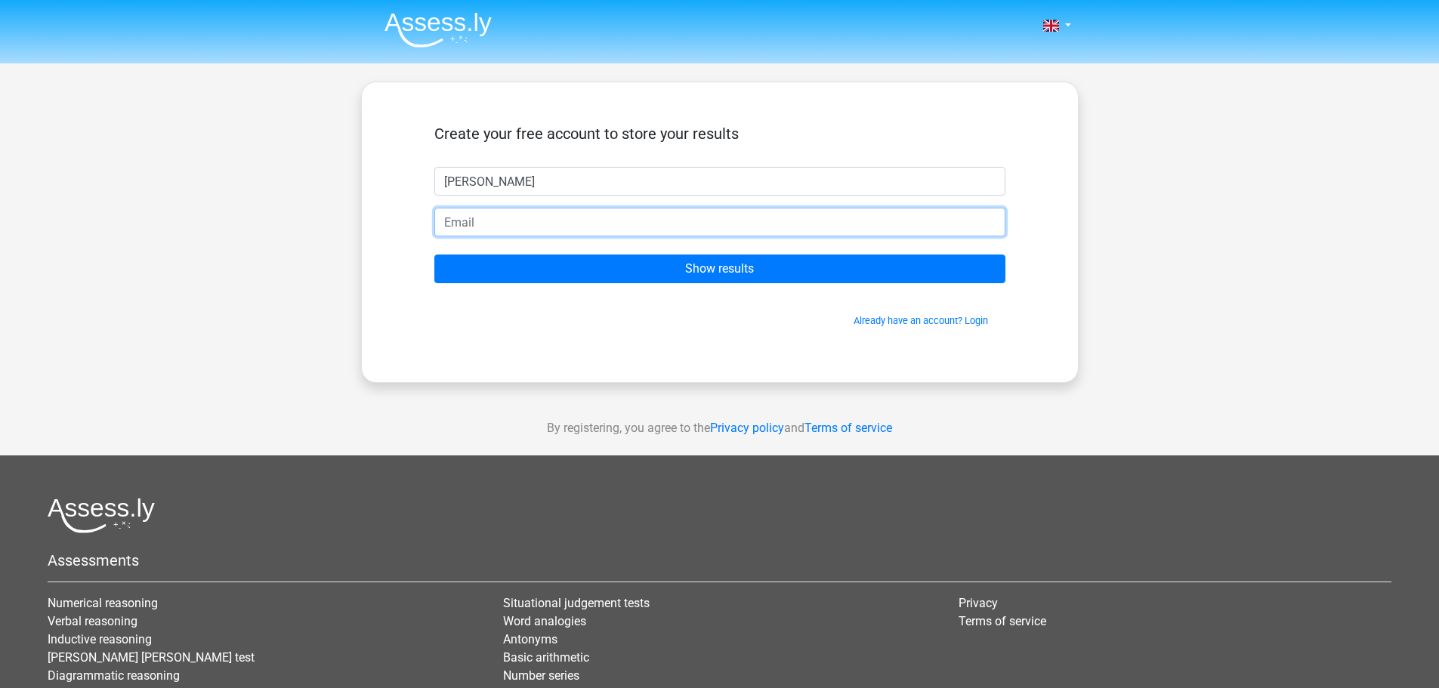
click at [538, 220] on input "email" at bounding box center [719, 222] width 571 height 29
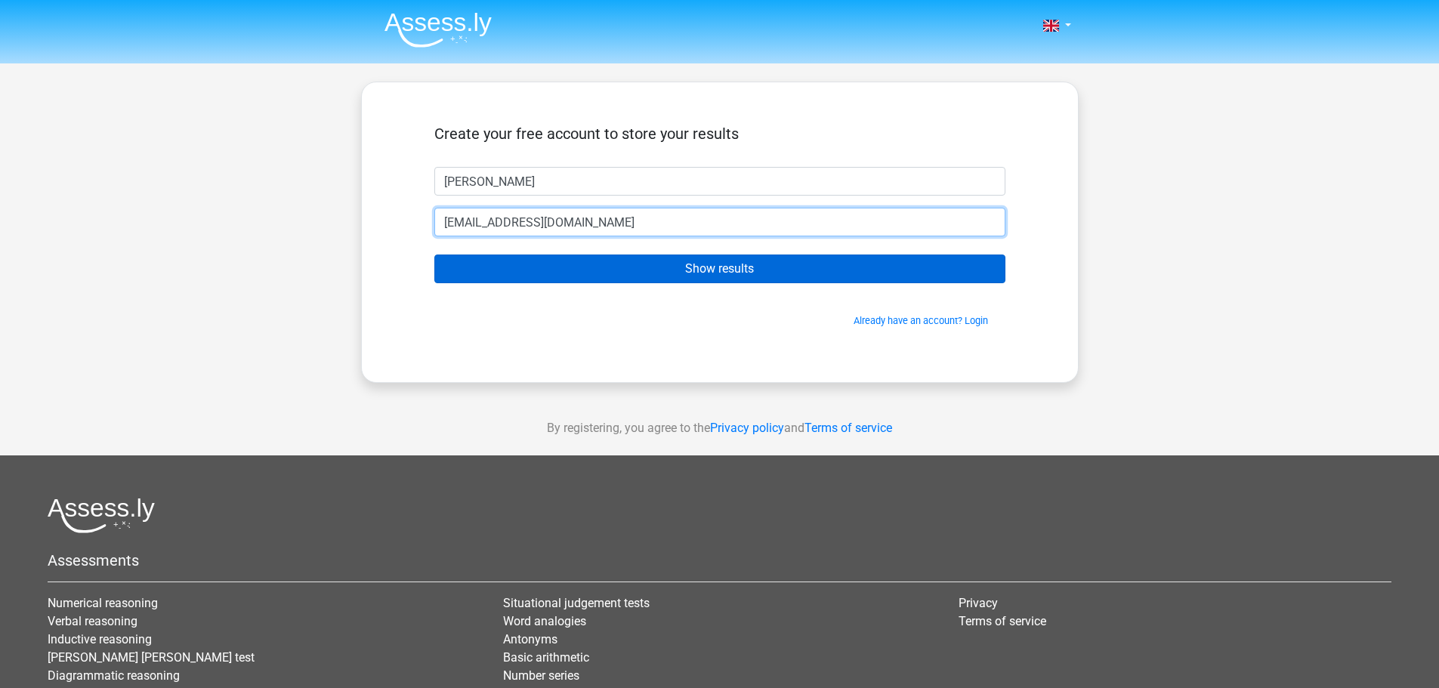
type input "johnstevens@gmail.com"
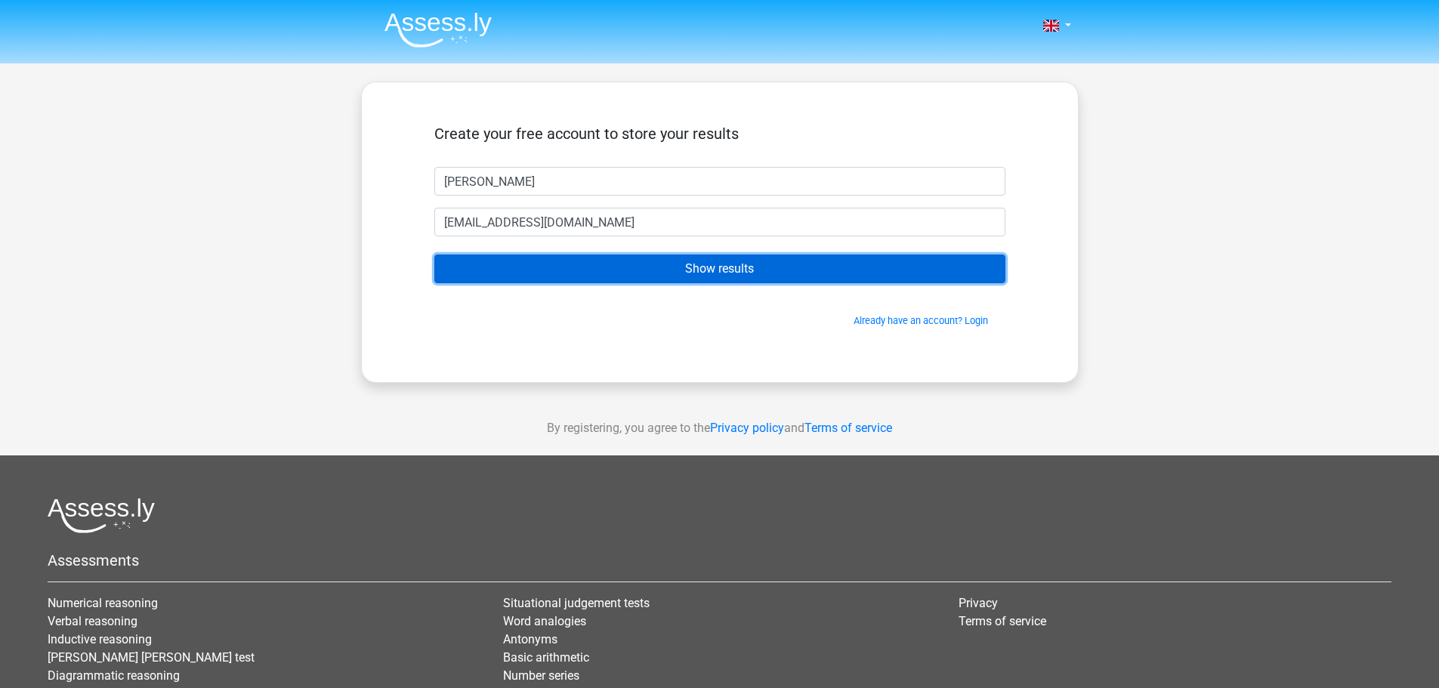
click at [631, 256] on input "Show results" at bounding box center [719, 269] width 571 height 29
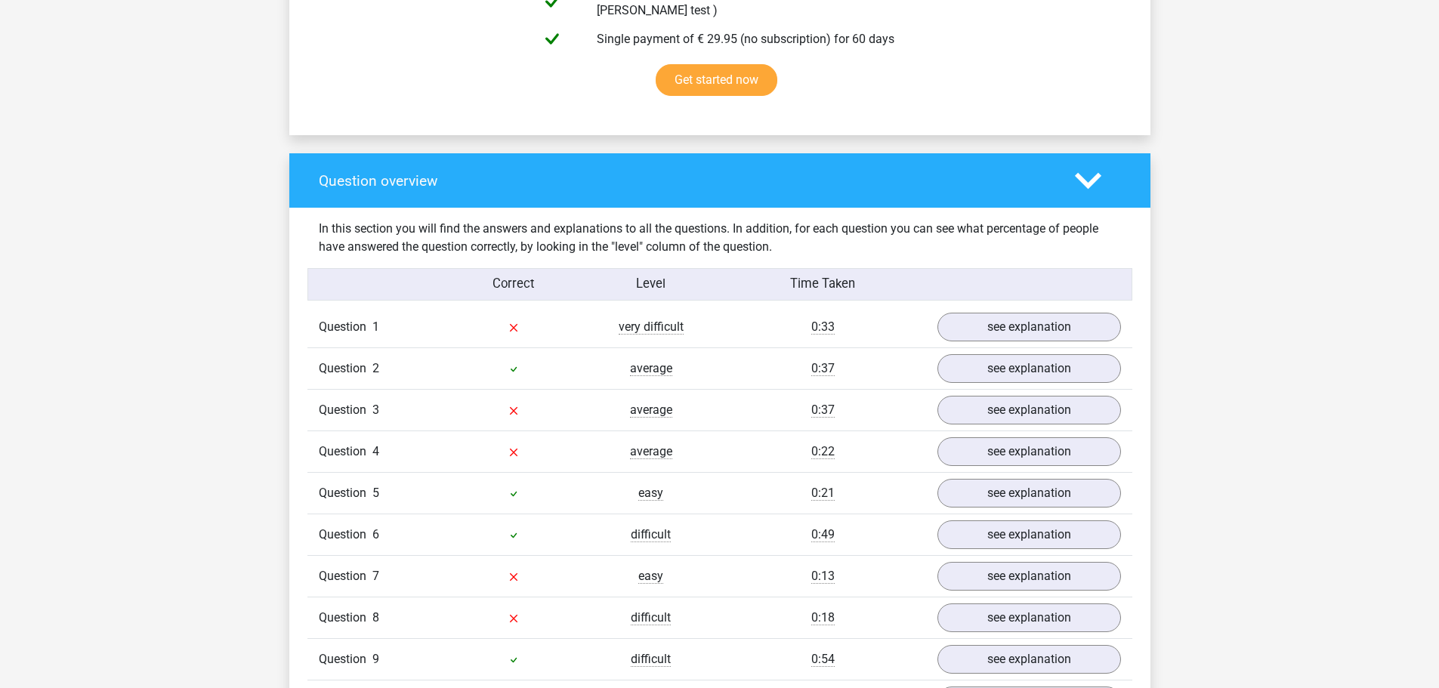
scroll to position [1058, 0]
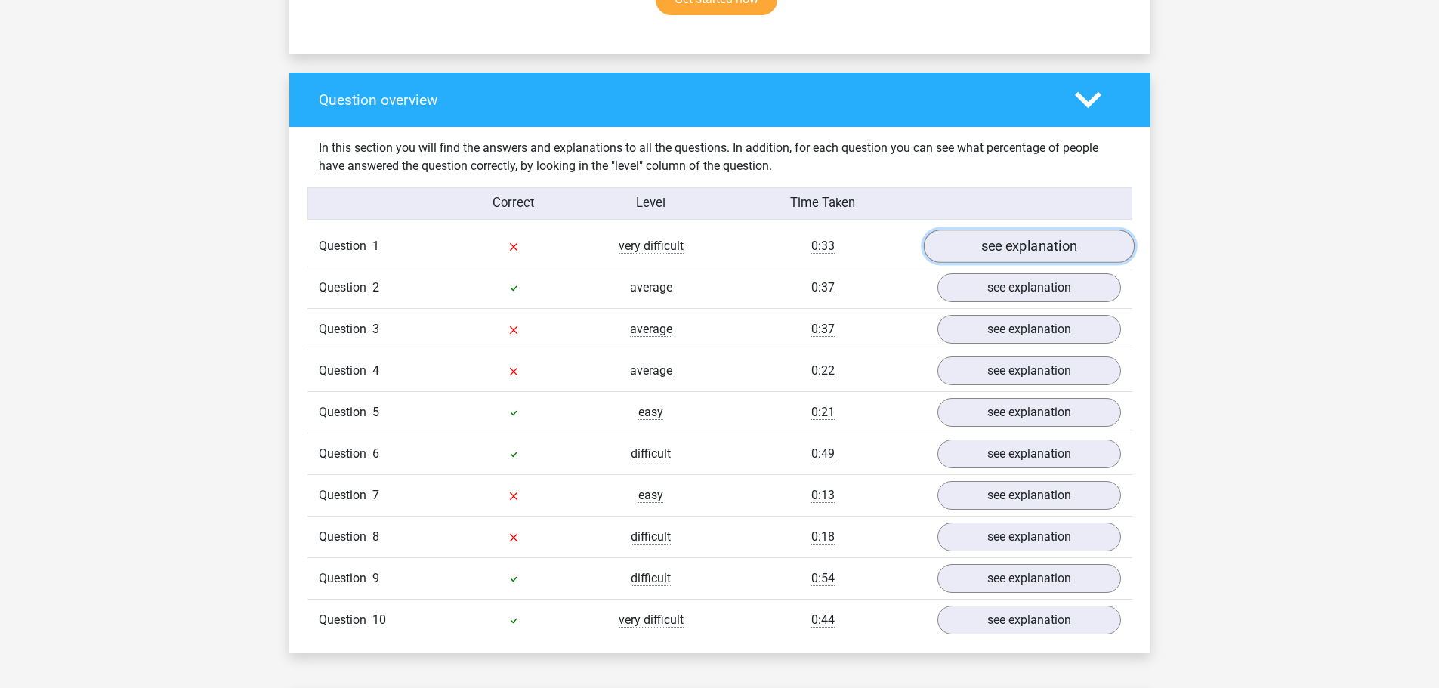
click at [958, 240] on link "see explanation" at bounding box center [1028, 246] width 211 height 33
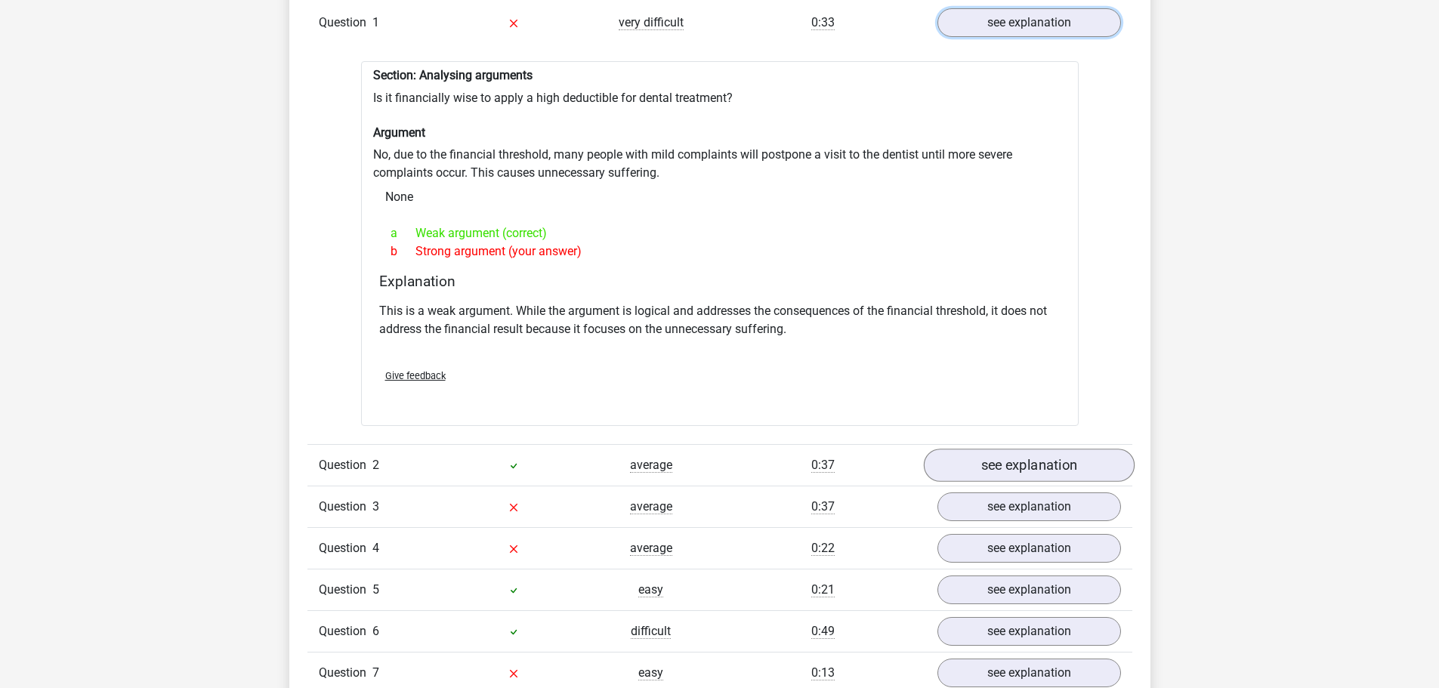
scroll to position [1284, 0]
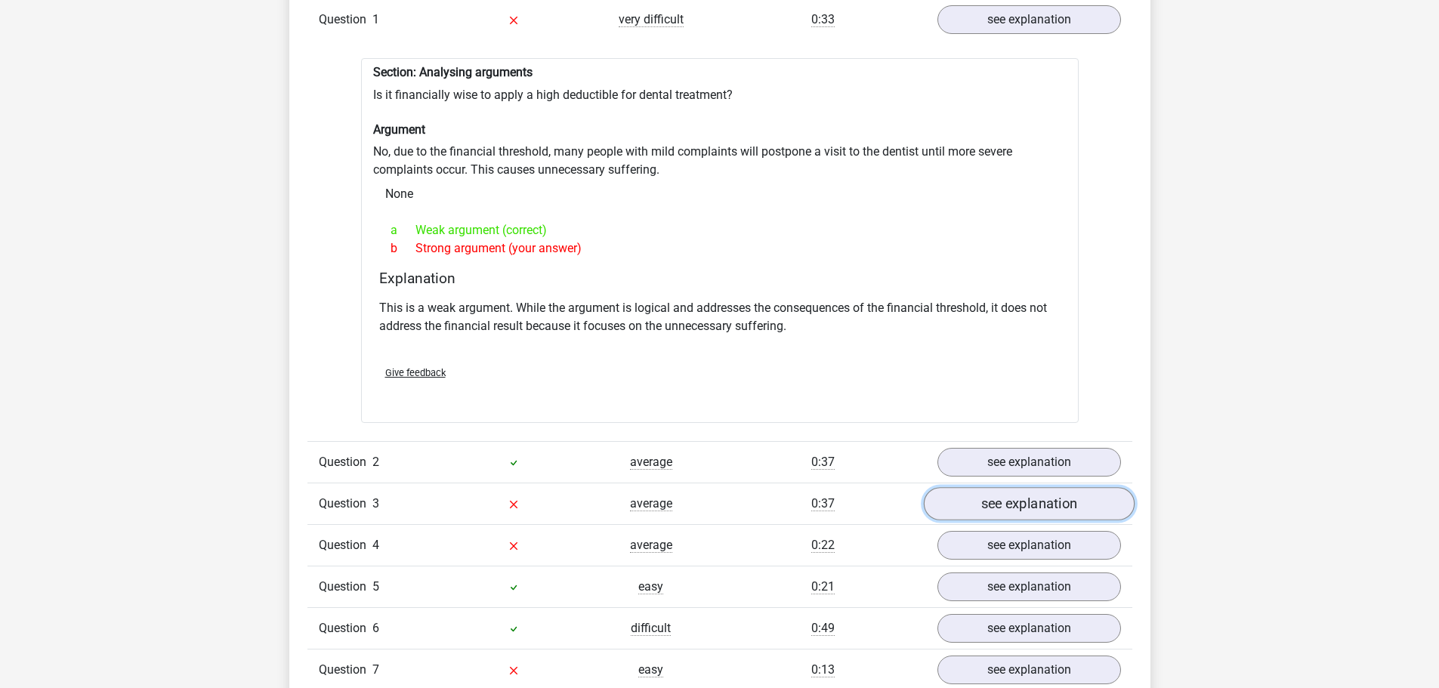
click at [1009, 487] on link "see explanation" at bounding box center [1028, 503] width 211 height 33
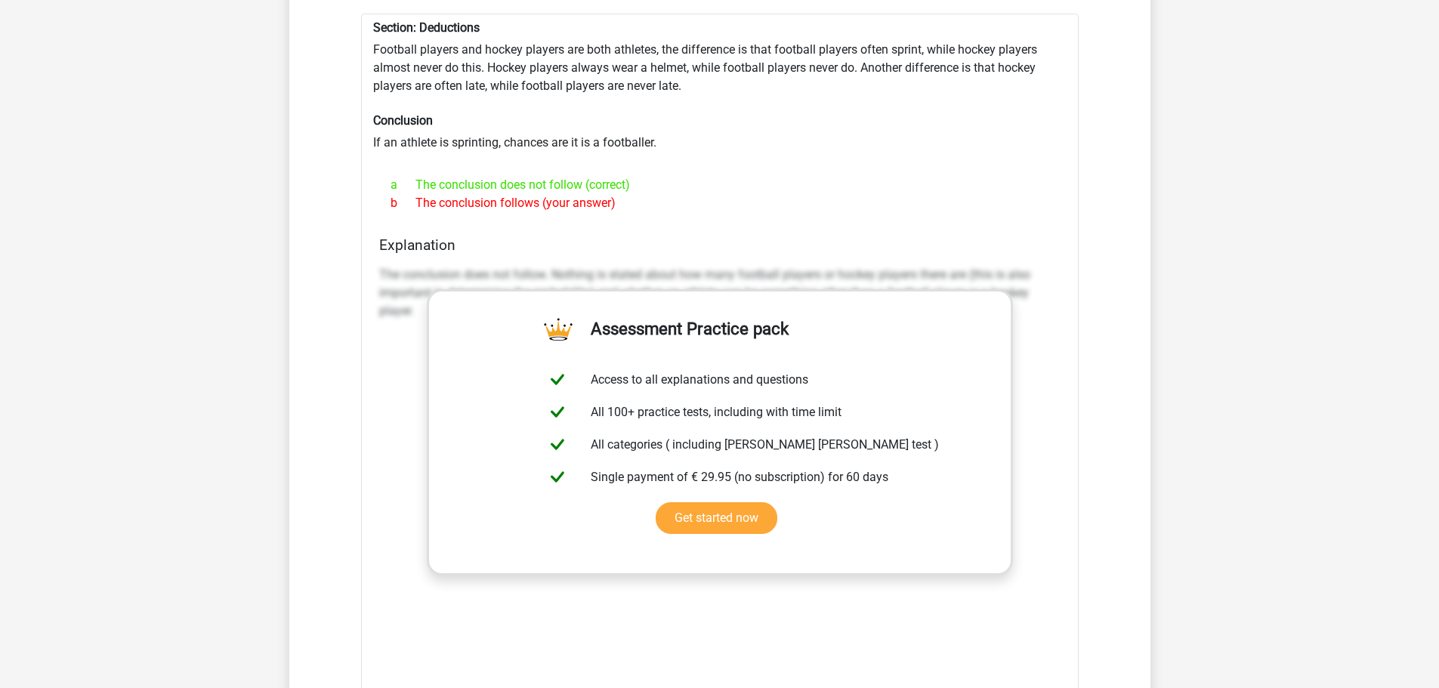
scroll to position [1133, 0]
